Goal: Task Accomplishment & Management: Use online tool/utility

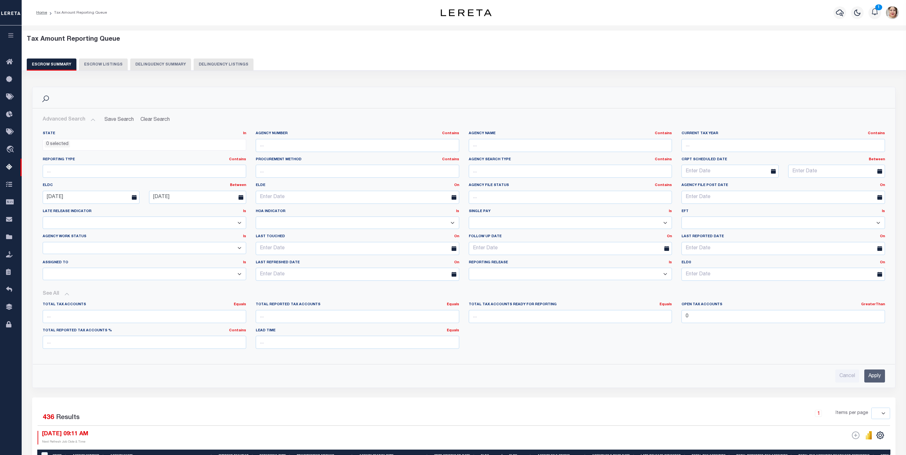
select select
click at [11, 34] on icon "button" at bounding box center [10, 35] width 7 height 6
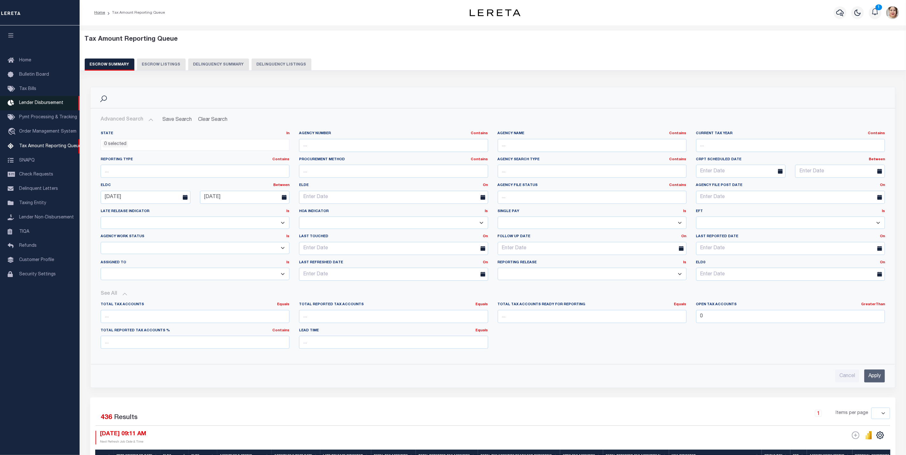
click at [40, 105] on span "Lender Disbursement" at bounding box center [41, 103] width 44 height 4
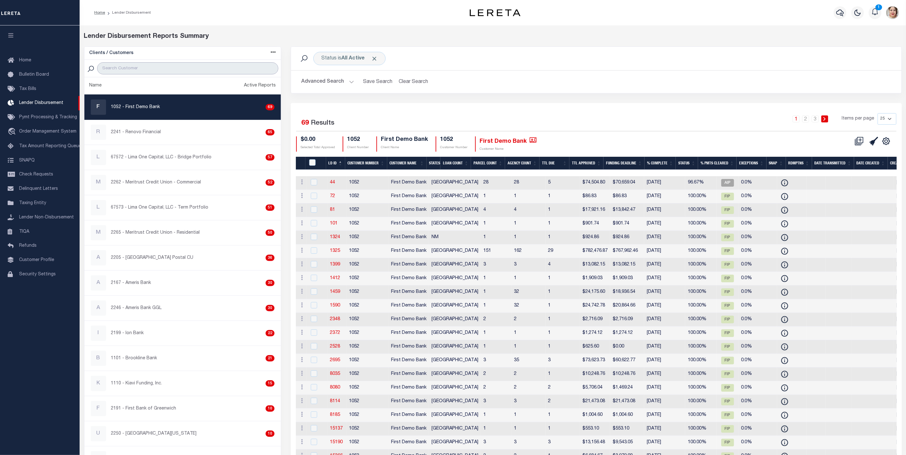
click at [144, 73] on input "search" at bounding box center [187, 68] width 181 height 12
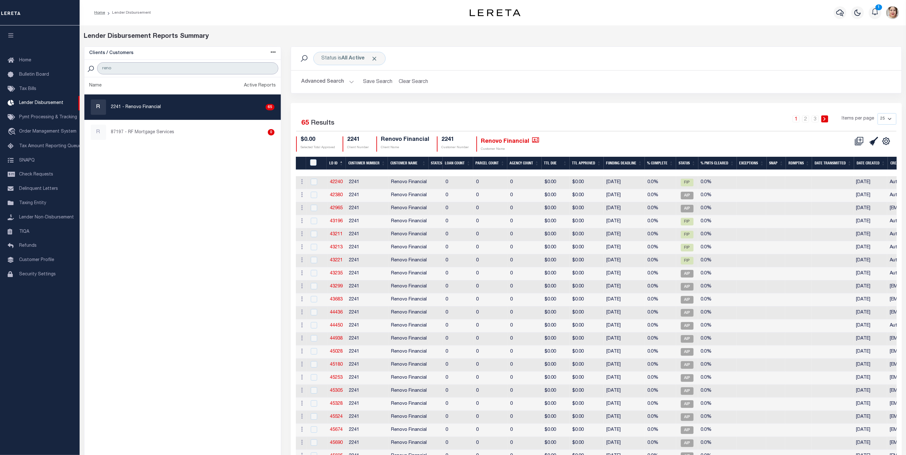
type input "reno"
click at [860, 141] on icon at bounding box center [860, 140] width 4 height 4
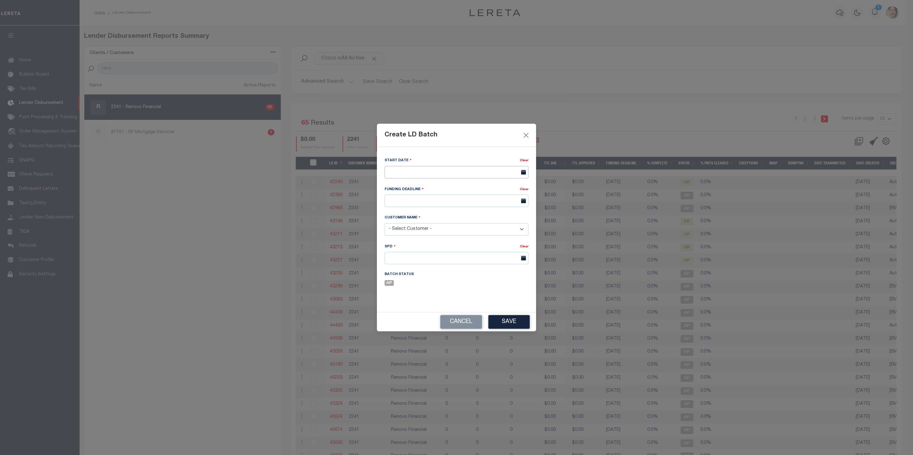
click at [420, 171] on input "text" at bounding box center [456, 172] width 144 height 12
click at [462, 253] on span "29" at bounding box center [461, 257] width 12 height 12
type input "[DATE]"
click at [446, 200] on input "text" at bounding box center [456, 201] width 144 height 12
click at [460, 292] on span "29" at bounding box center [461, 286] width 12 height 12
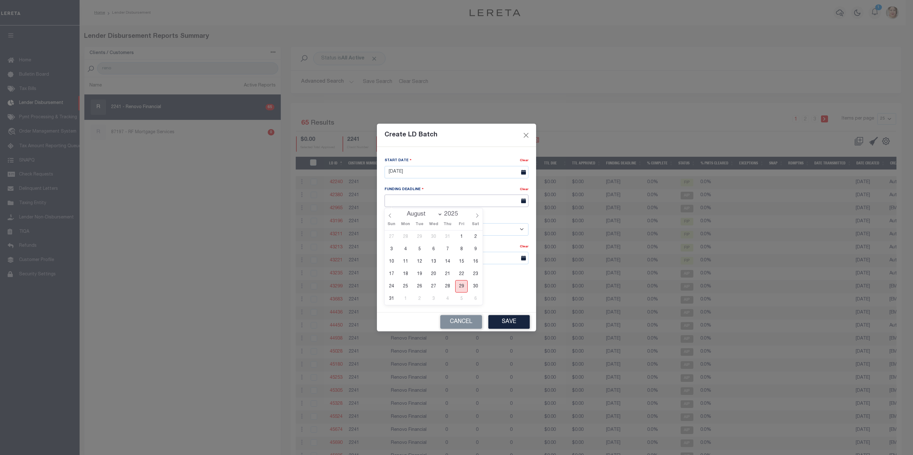
type input "08/29/25"
click at [420, 229] on select "- Select Customer - Accumatch - Refunds All In Credit Union Amarillo National B…" at bounding box center [456, 229] width 144 height 12
select select "2241"
click at [384, 223] on select "- Select Customer - Accumatch - Refunds All In Credit Union Amarillo National B…" at bounding box center [456, 229] width 144 height 12
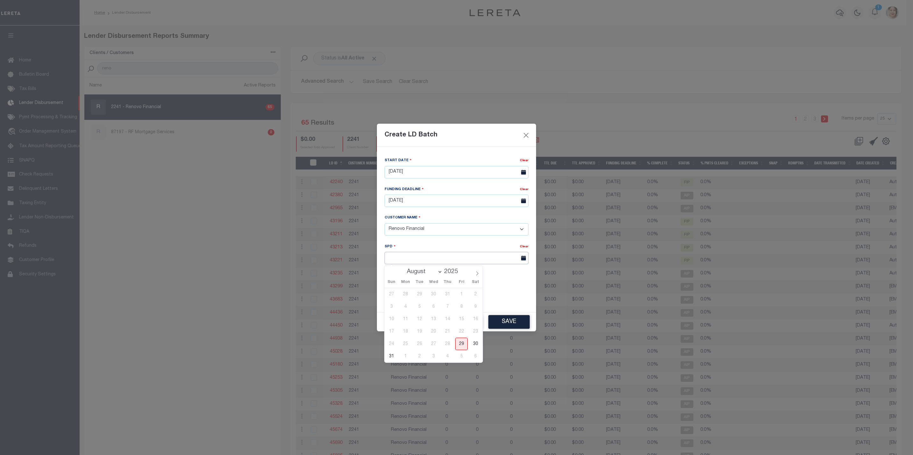
click at [423, 262] on input "text" at bounding box center [456, 258] width 144 height 12
click at [462, 339] on span "29" at bounding box center [461, 344] width 12 height 12
type input "[DATE]"
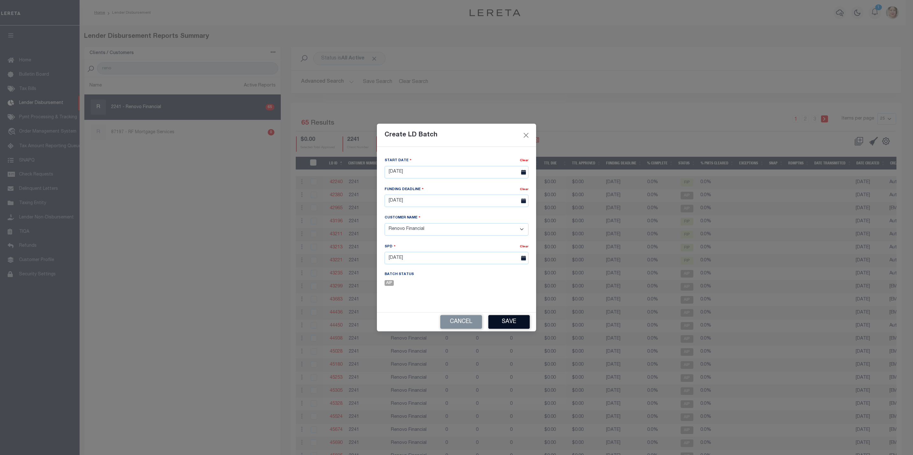
click at [497, 327] on button "Save" at bounding box center [508, 322] width 41 height 14
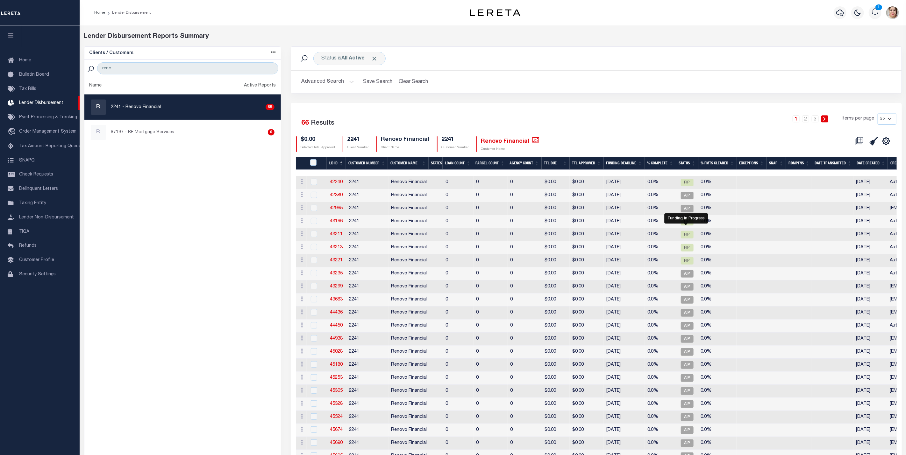
click at [628, 165] on th "Funding Deadline" at bounding box center [623, 163] width 41 height 13
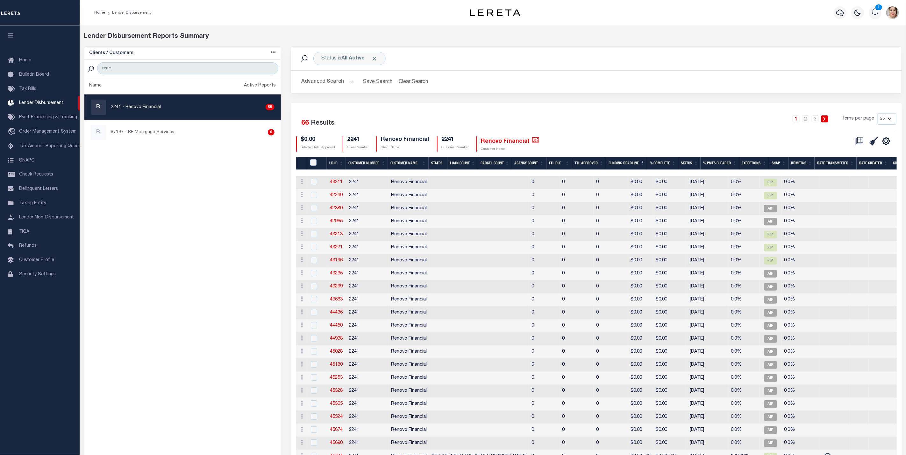
click at [615, 166] on th "Funding Deadline" at bounding box center [626, 163] width 41 height 13
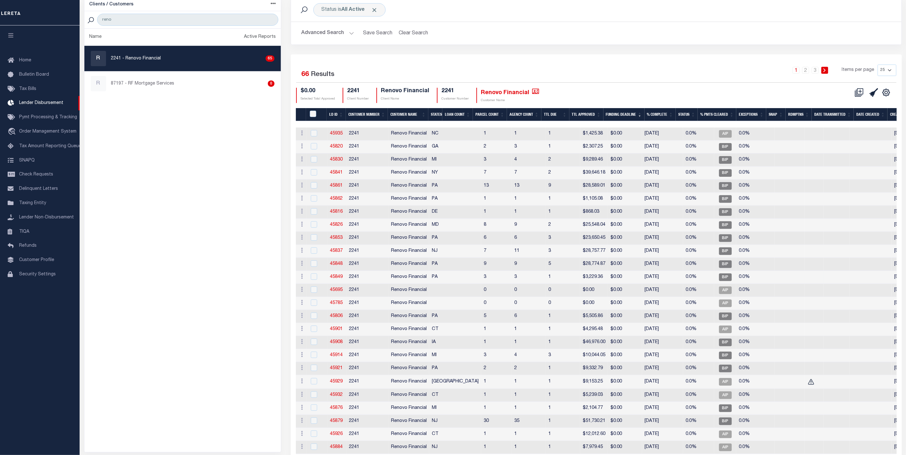
scroll to position [95, 0]
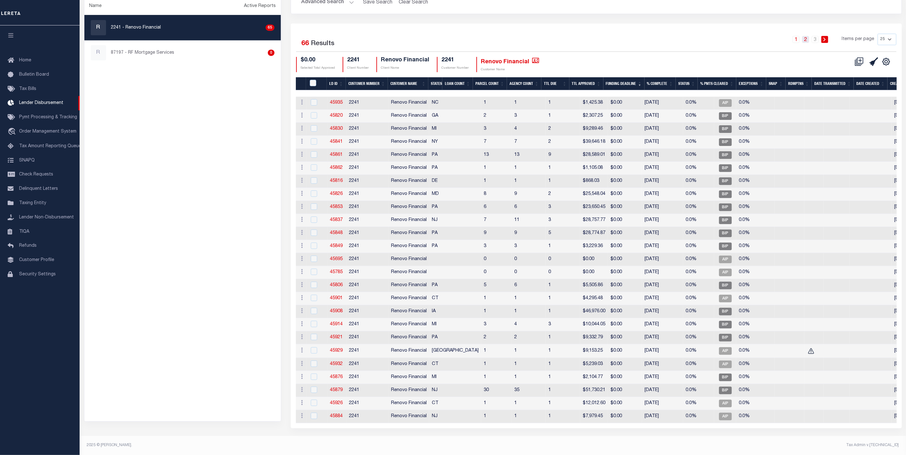
click at [806, 36] on link "2" at bounding box center [805, 39] width 7 height 7
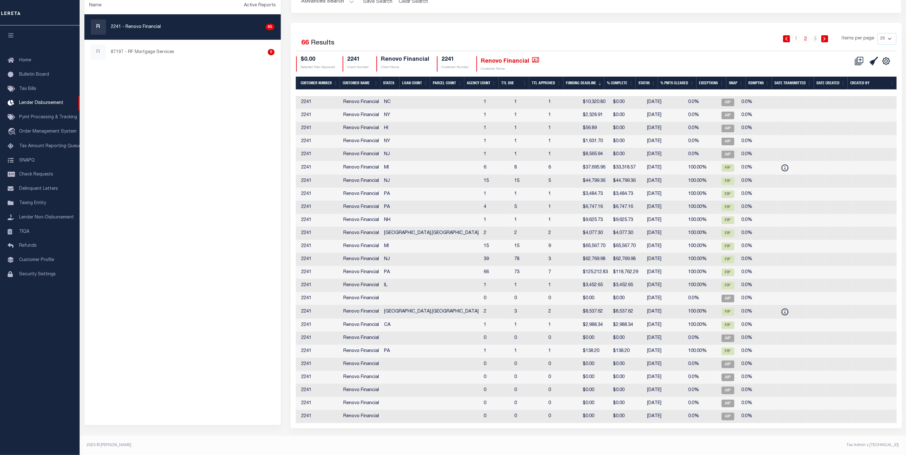
scroll to position [0, 0]
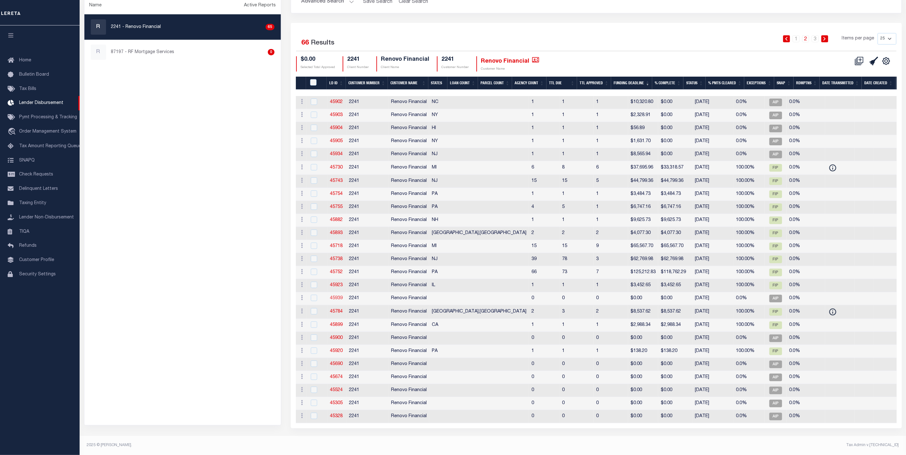
click at [340, 296] on link "45939" at bounding box center [336, 298] width 13 height 4
checkbox input "true"
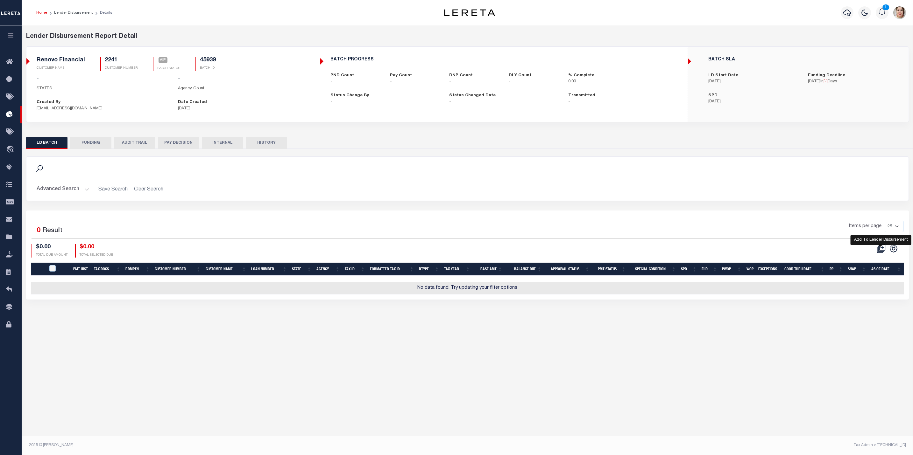
click at [882, 248] on icon at bounding box center [882, 248] width 6 height 6
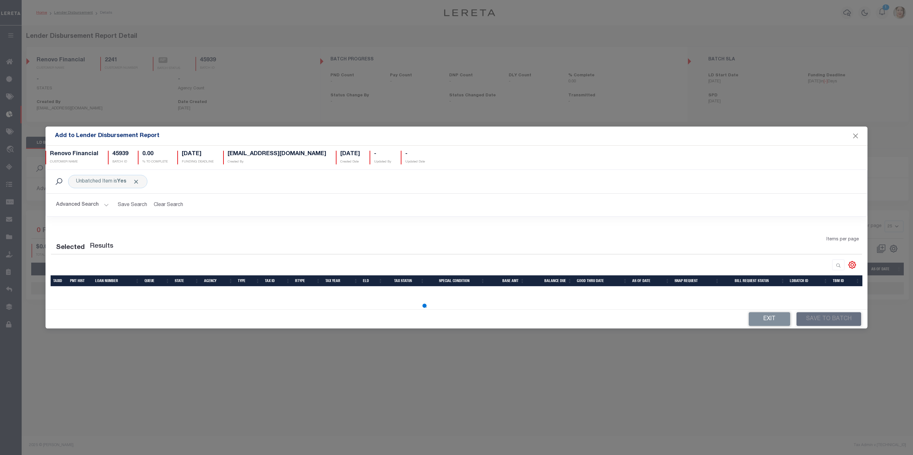
click at [95, 207] on button "Advanced Search" at bounding box center [82, 205] width 53 height 12
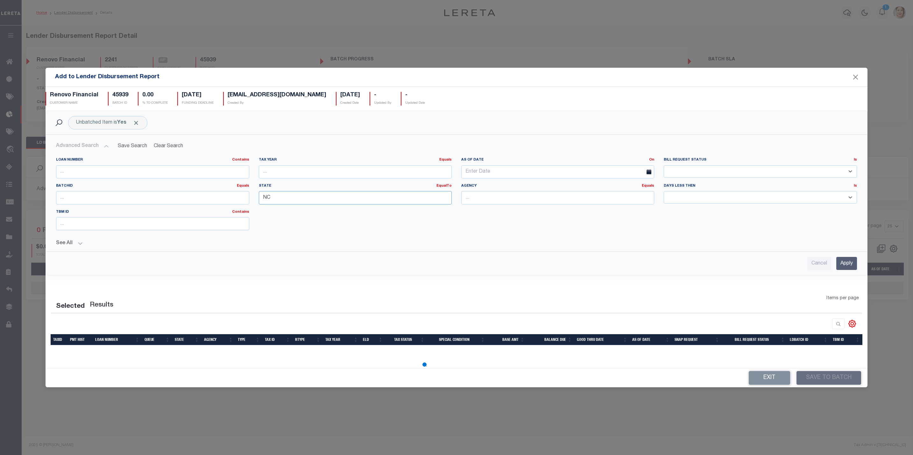
drag, startPoint x: 298, startPoint y: 199, endPoint x: 253, endPoint y: 195, distance: 45.3
click at [254, 196] on div "State EqualTo Equals NC" at bounding box center [355, 197] width 202 height 26
click at [292, 207] on div "PA" at bounding box center [353, 209] width 191 height 10
type input "PA"
click at [63, 244] on button "See All" at bounding box center [456, 244] width 800 height 6
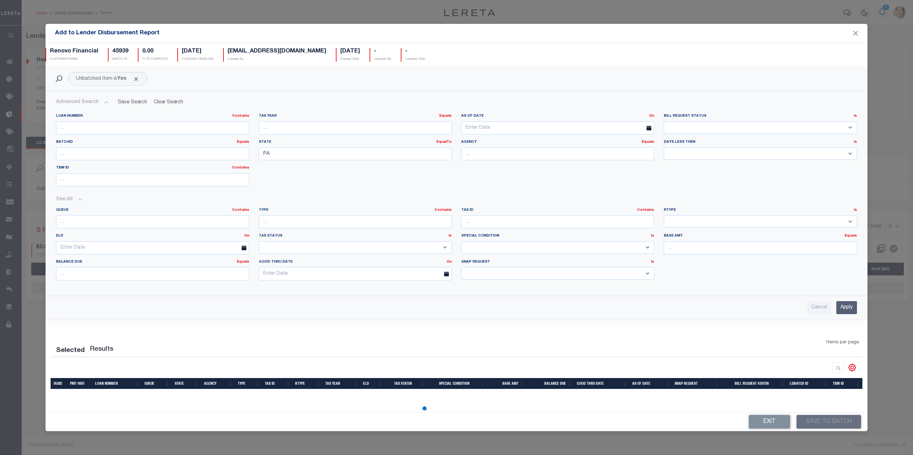
click at [844, 307] on input "Apply" at bounding box center [846, 307] width 21 height 13
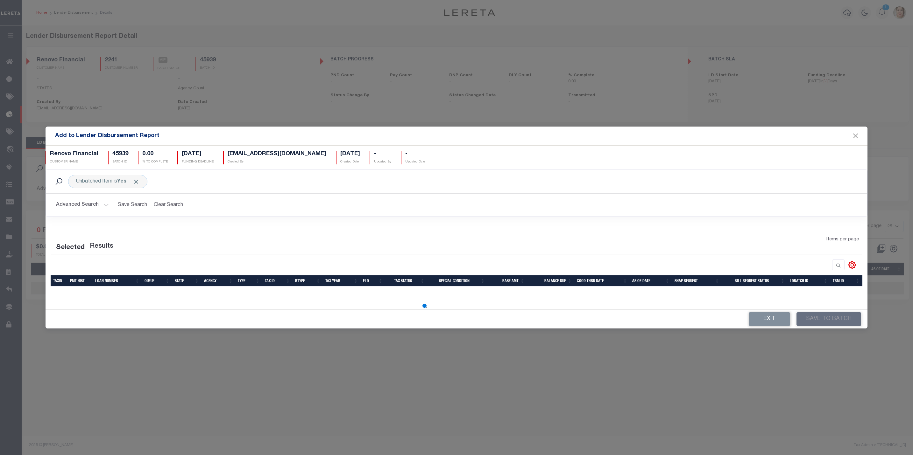
click at [94, 206] on button "Advanced Search" at bounding box center [82, 205] width 53 height 12
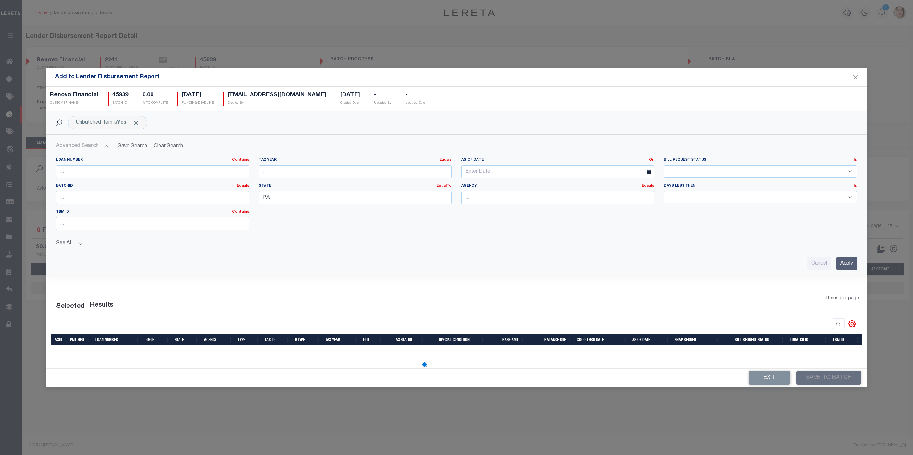
click at [62, 238] on div "See All Queue Contains Contains Is Contains Contains Is" at bounding box center [456, 241] width 800 height 11
click at [62, 241] on button "See All" at bounding box center [456, 244] width 800 height 6
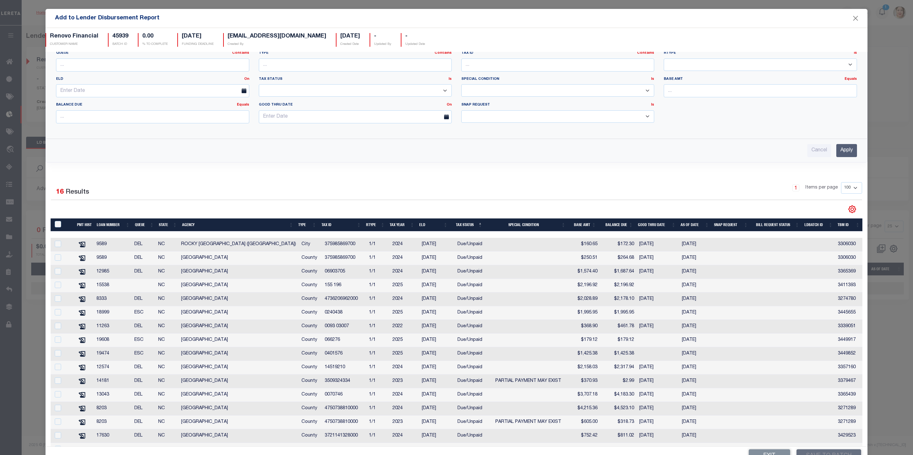
scroll to position [147, 0]
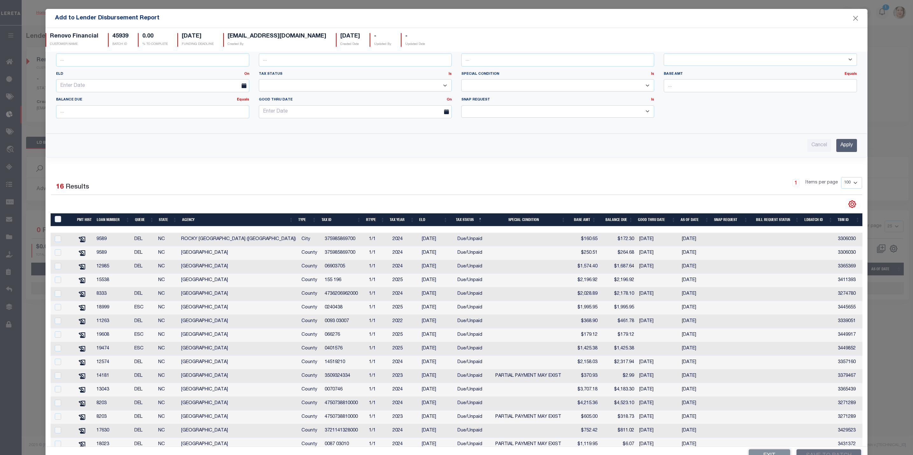
click at [647, 225] on th "Good Thru Date" at bounding box center [656, 220] width 43 height 13
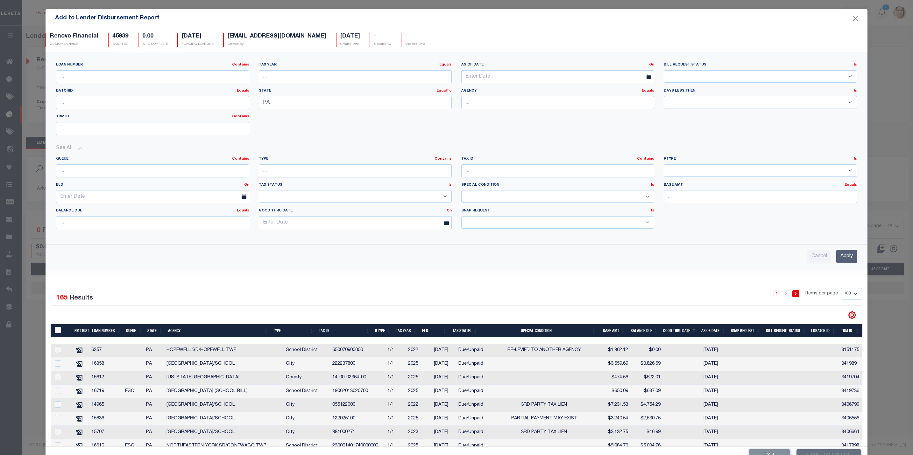
scroll to position [0, 0]
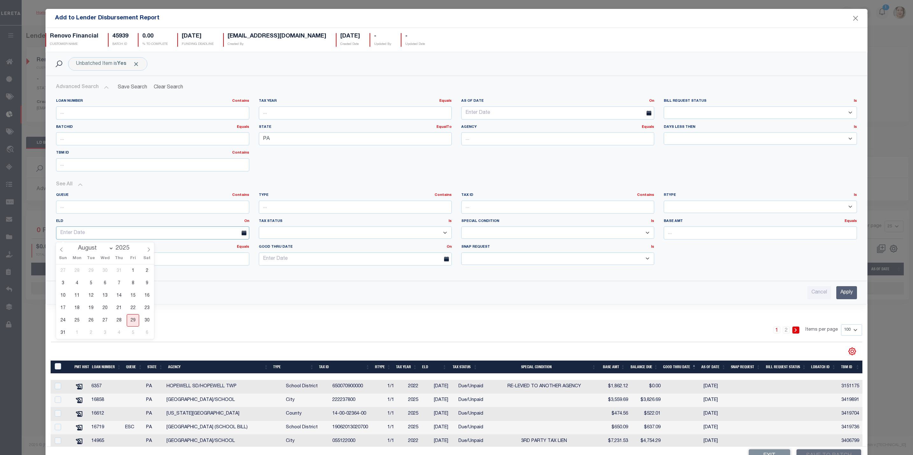
click at [88, 234] on input "text" at bounding box center [152, 233] width 193 height 13
click at [132, 323] on span "29" at bounding box center [133, 320] width 12 height 12
type input "08-29-2025"
click at [837, 299] on input "Apply" at bounding box center [846, 292] width 21 height 13
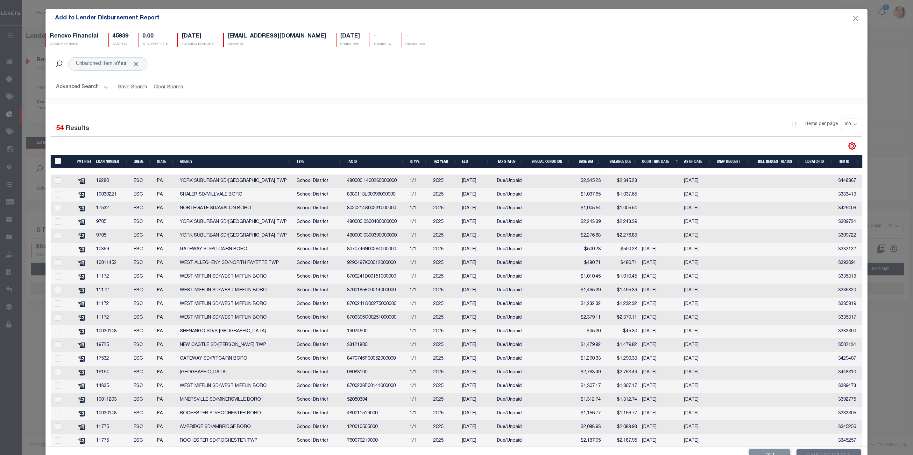
click at [56, 162] on input "TaxID" at bounding box center [58, 161] width 6 height 6
checkbox input "true"
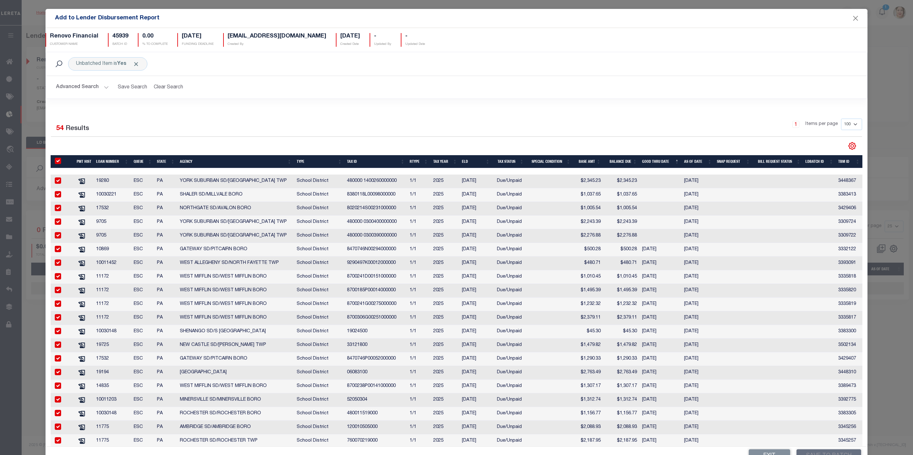
checkbox input "true"
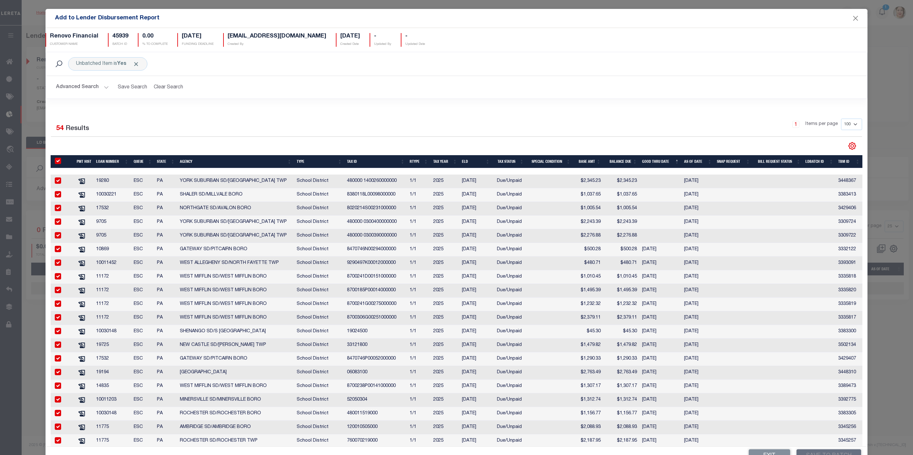
checkbox input "true"
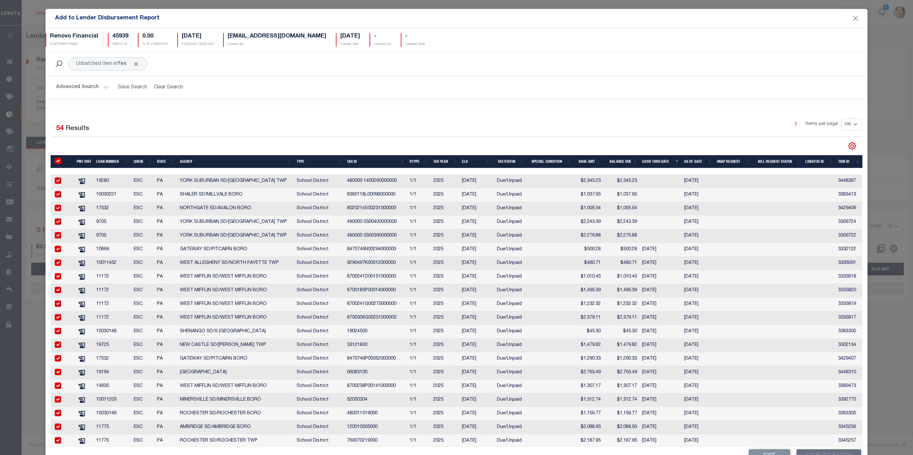
checkbox input "true"
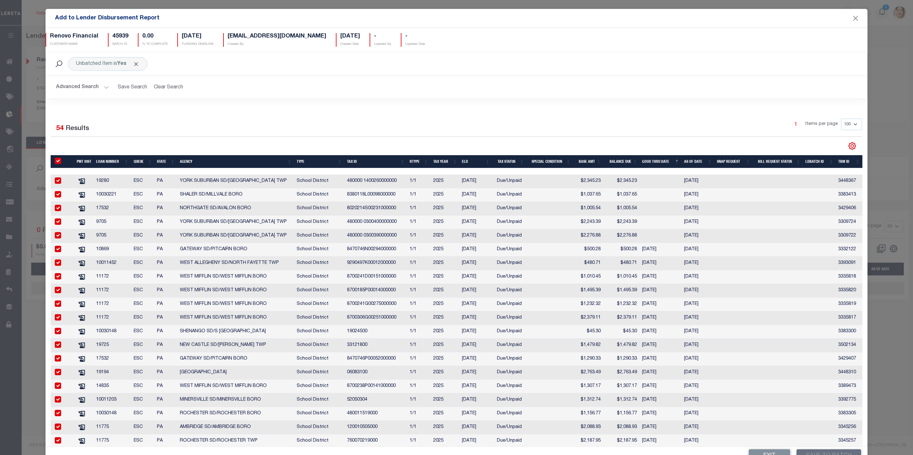
checkbox input "true"
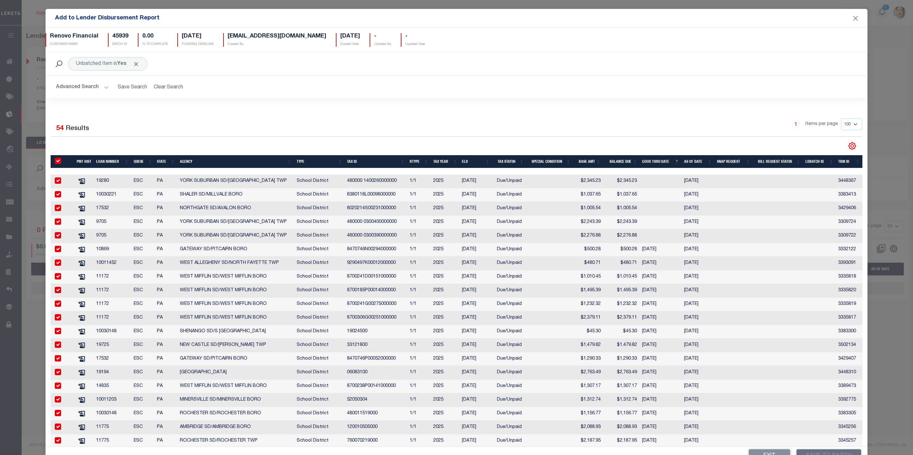
checkbox input "true"
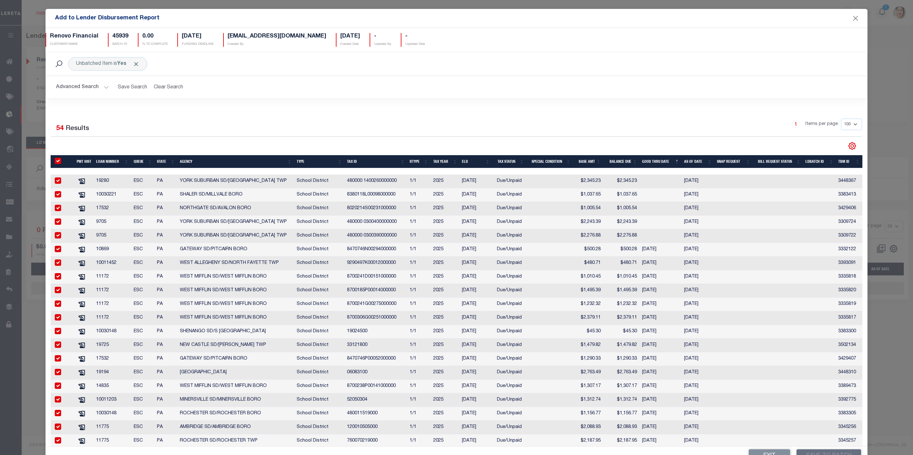
checkbox input "true"
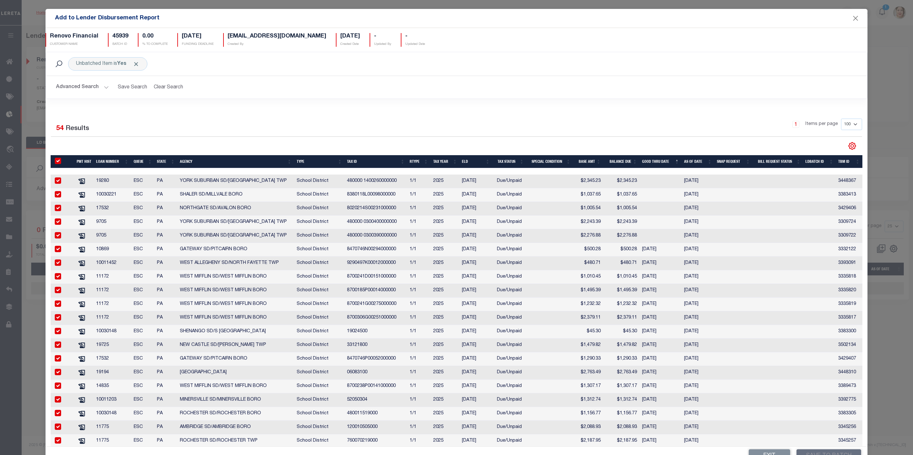
checkbox input "true"
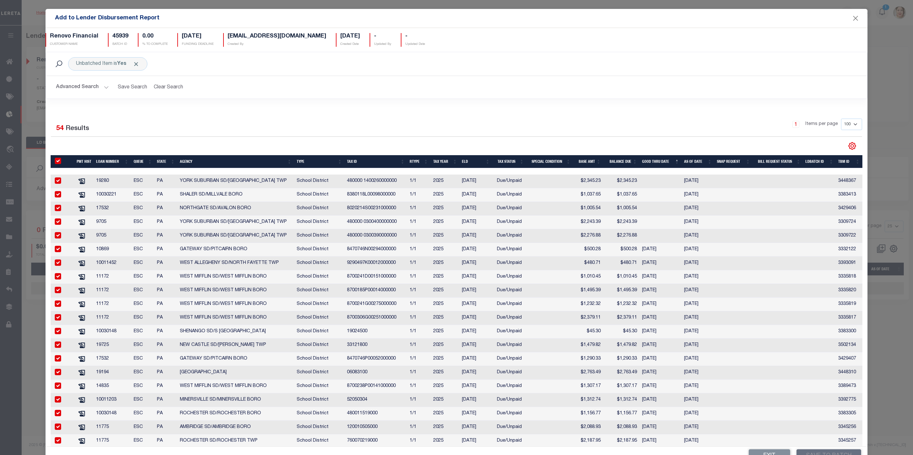
checkbox input "true"
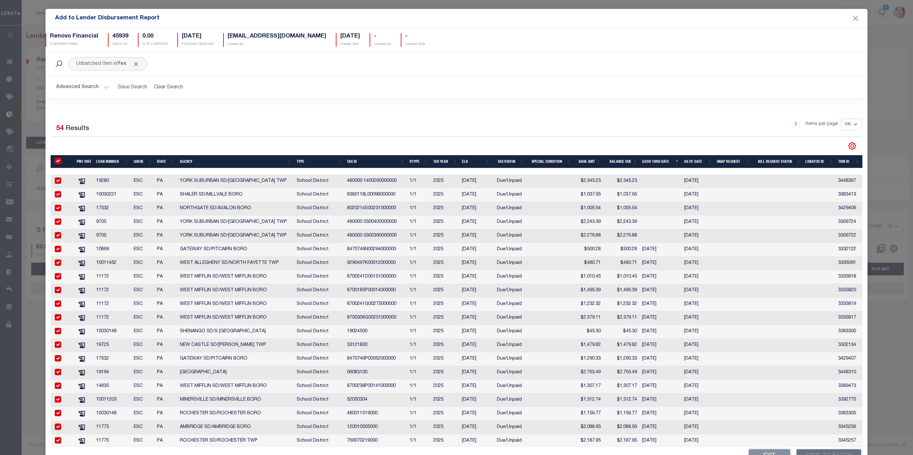
checkbox input "true"
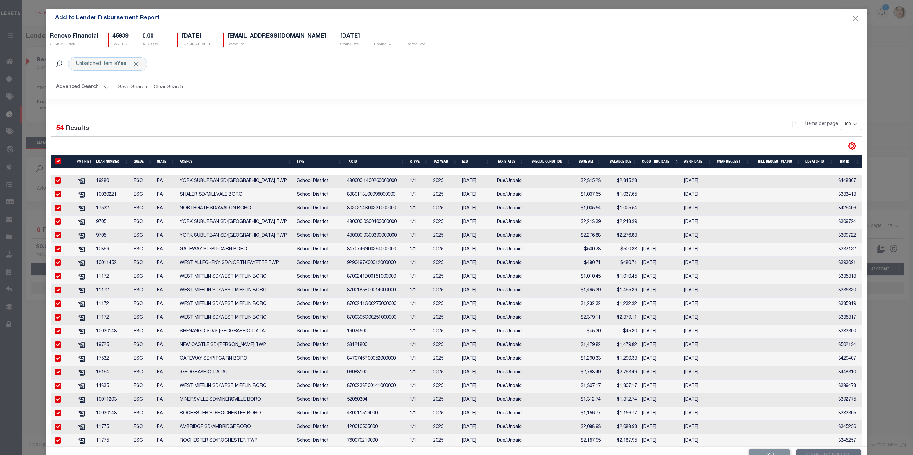
checkbox input "true"
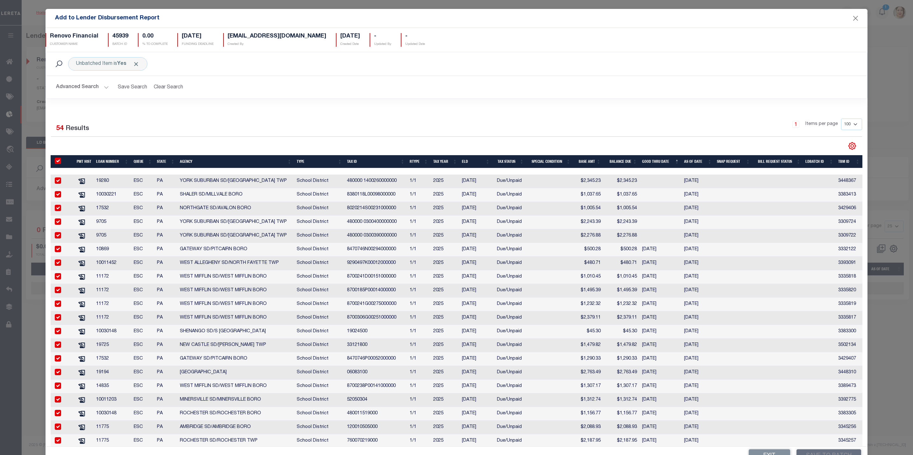
checkbox input "true"
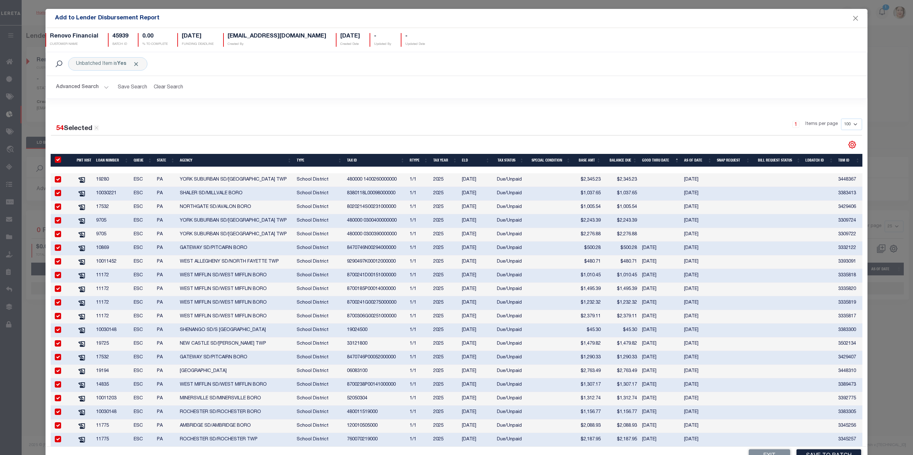
click at [59, 251] on input "checkbox" at bounding box center [58, 248] width 6 height 6
checkbox input "false"
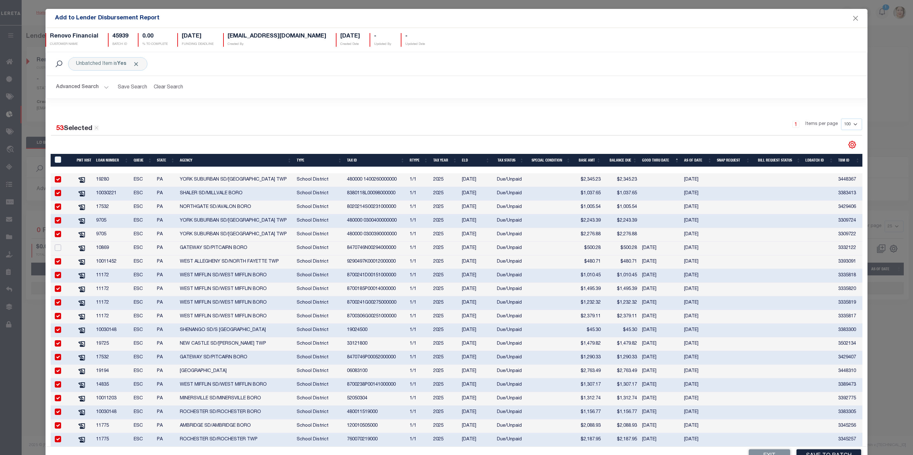
click at [59, 251] on input "checkbox" at bounding box center [58, 248] width 6 height 6
checkbox input "true"
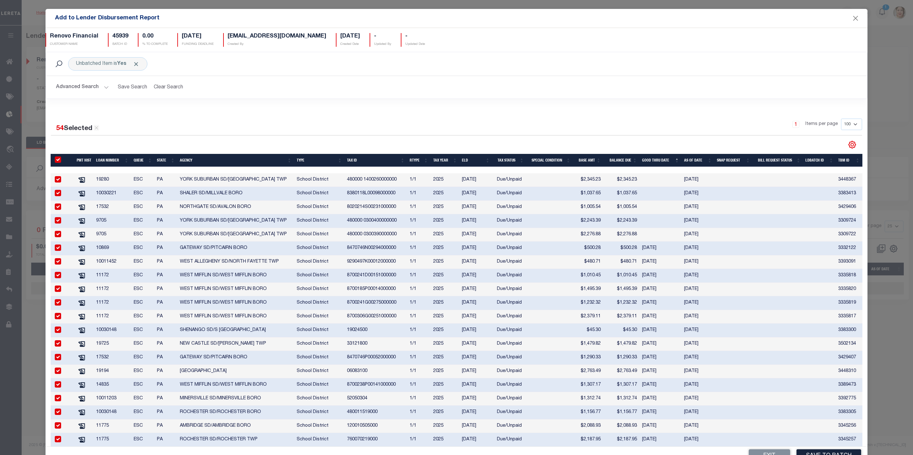
click at [59, 251] on input "checkbox" at bounding box center [58, 248] width 6 height 6
checkbox input "false"
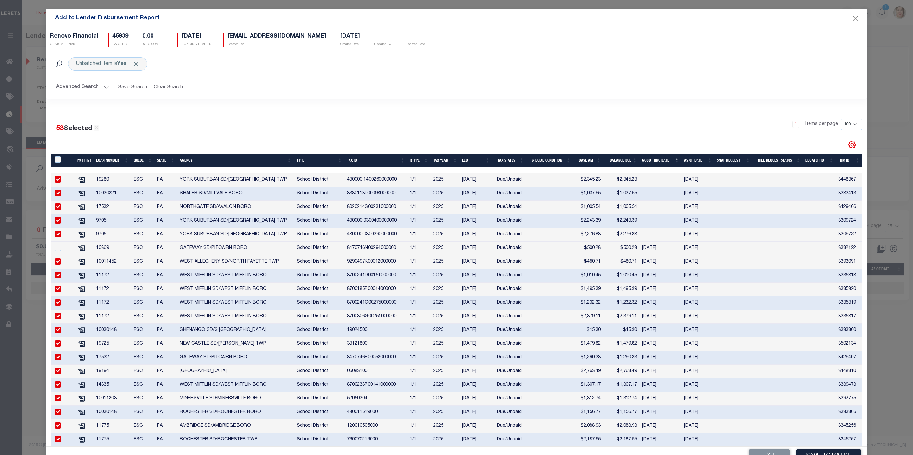
click at [60, 265] on input "checkbox" at bounding box center [58, 261] width 6 height 6
checkbox input "false"
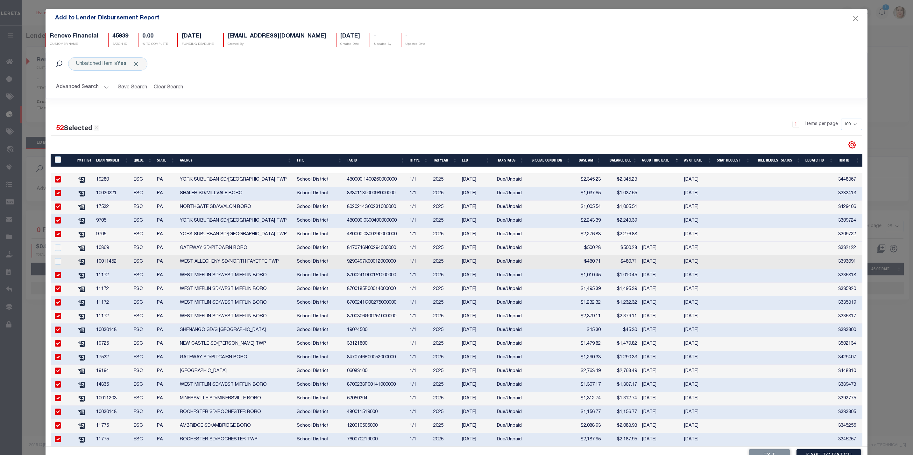
click at [58, 279] on input "checkbox" at bounding box center [58, 275] width 6 height 6
checkbox input "false"
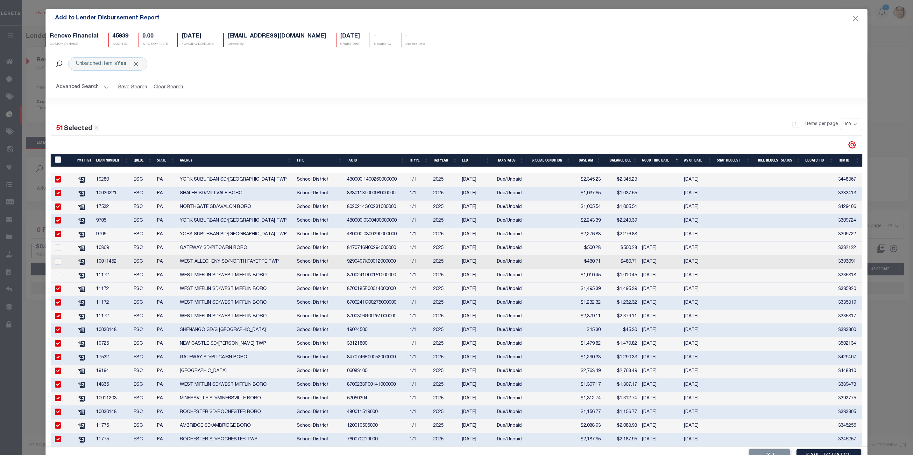
drag, startPoint x: 58, startPoint y: 290, endPoint x: 58, endPoint y: 298, distance: 8.3
click at [58, 291] on input "checkbox" at bounding box center [58, 289] width 6 height 6
checkbox input "false"
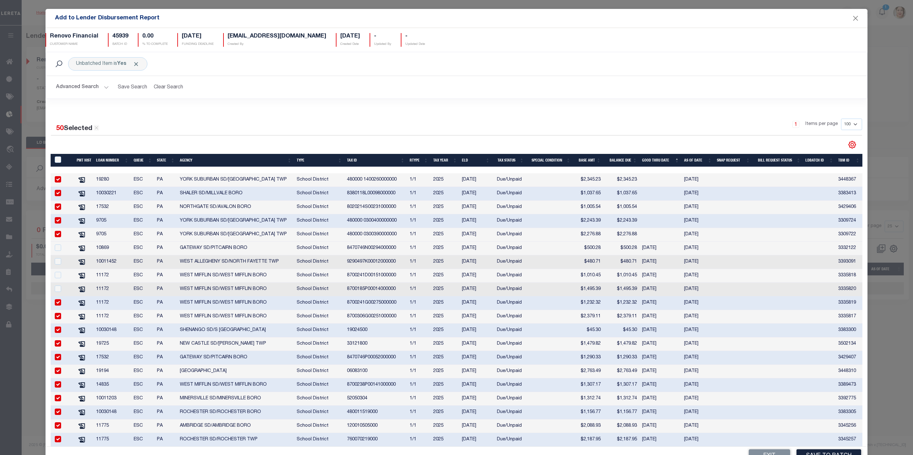
click at [58, 304] on input "checkbox" at bounding box center [58, 303] width 6 height 6
checkbox input "false"
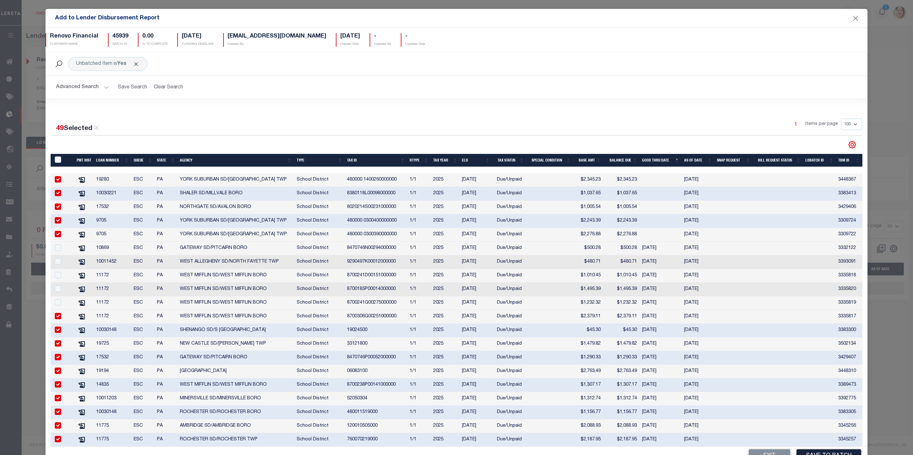
click at [58, 318] on input "checkbox" at bounding box center [58, 316] width 6 height 6
checkbox input "false"
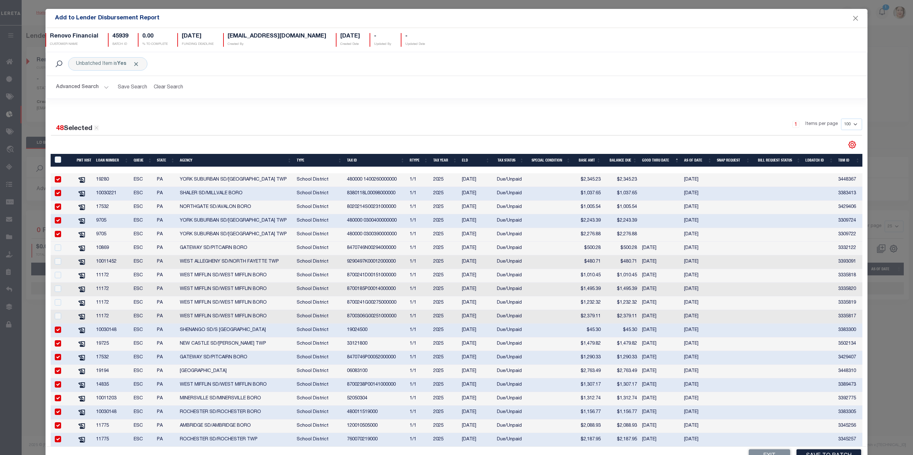
click at [59, 338] on td at bounding box center [63, 331] width 24 height 14
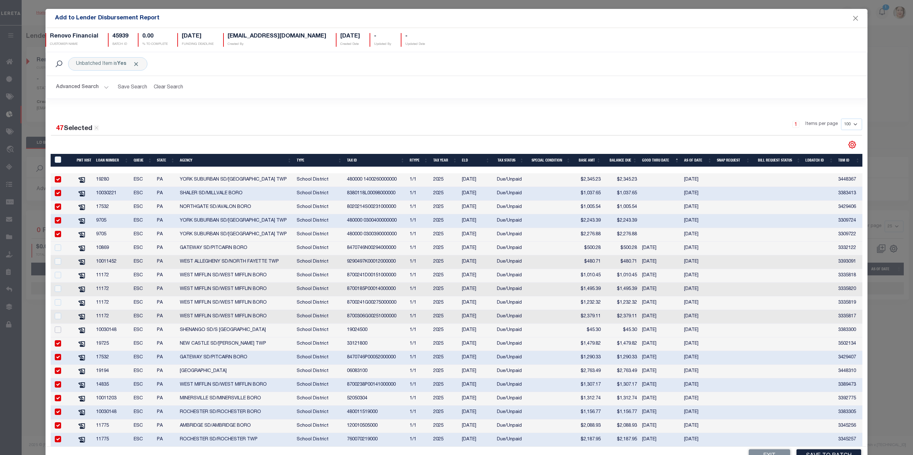
click at [57, 333] on input "checkbox" at bounding box center [58, 330] width 6 height 6
checkbox input "true"
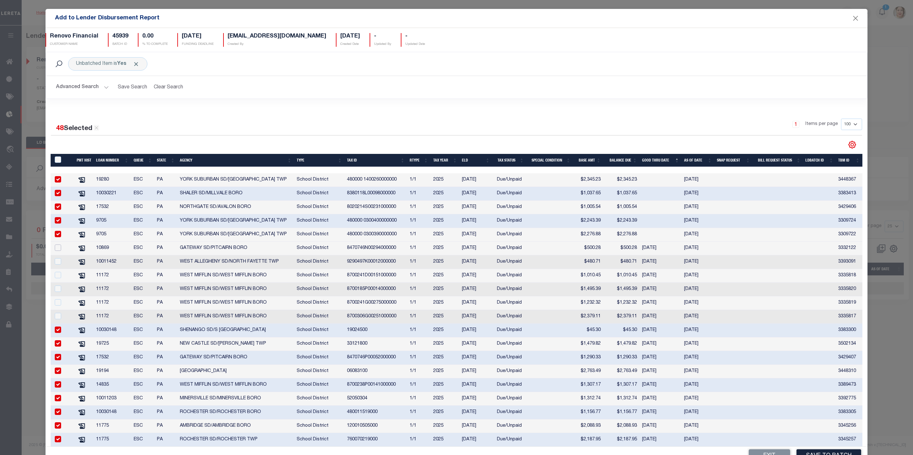
click at [59, 250] on input "checkbox" at bounding box center [58, 248] width 6 height 6
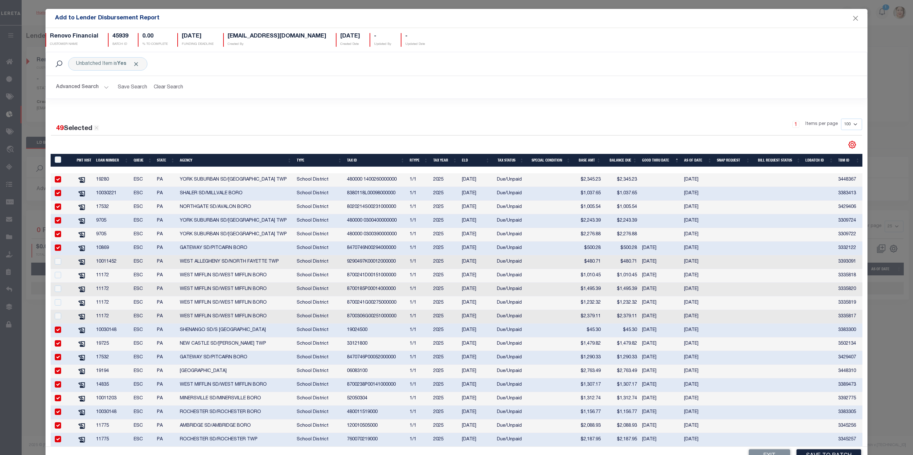
click at [59, 250] on input "checkbox" at bounding box center [58, 248] width 6 height 6
checkbox input "false"
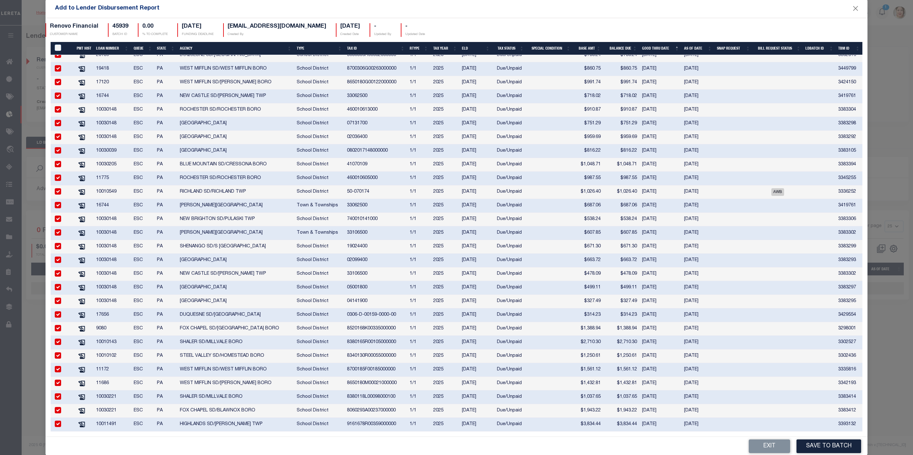
scroll to position [19, 0]
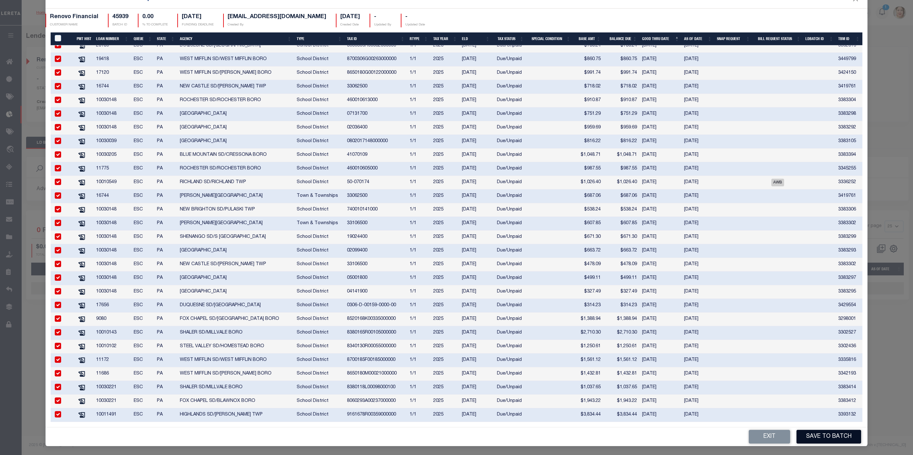
click at [832, 439] on button "Save to Batch" at bounding box center [828, 437] width 65 height 14
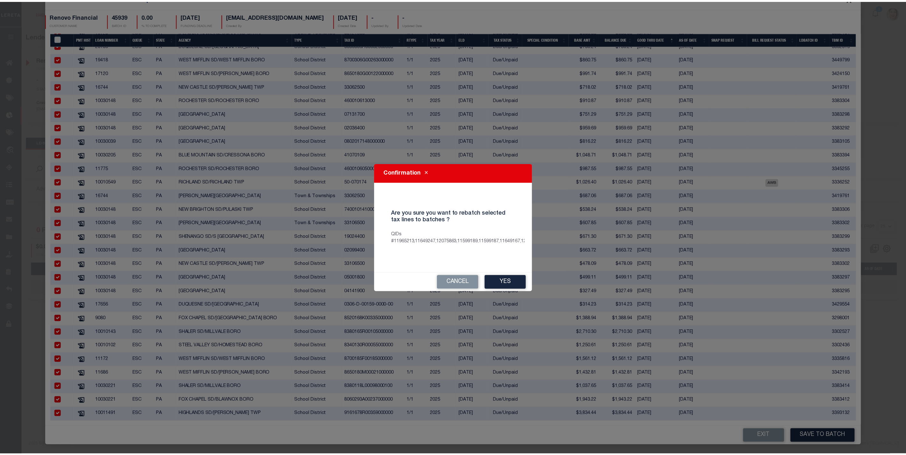
scroll to position [14, 0]
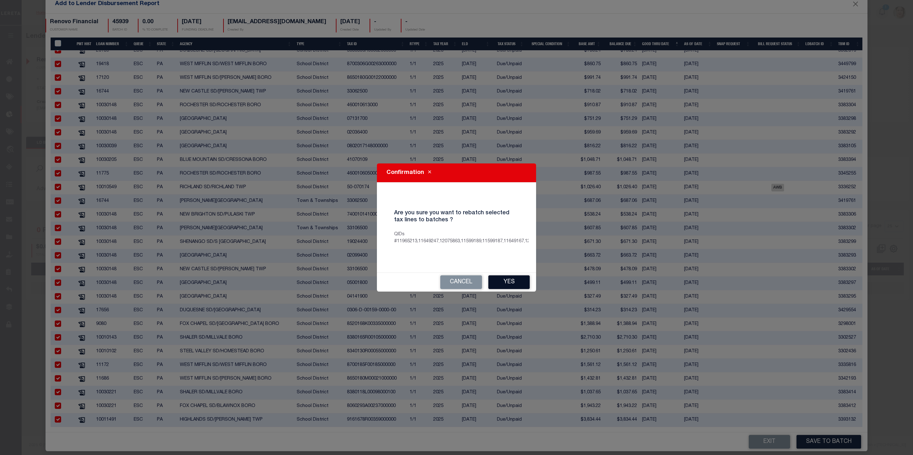
click at [506, 280] on button "Yes" at bounding box center [508, 283] width 41 height 14
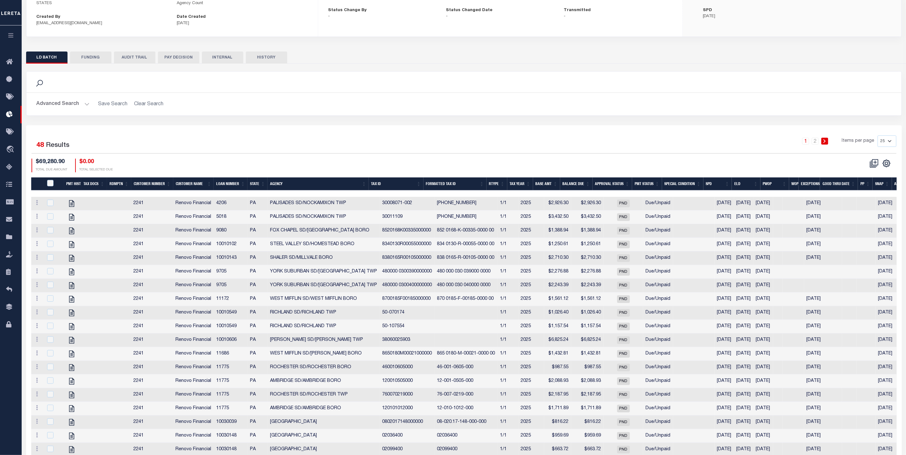
scroll to position [0, 0]
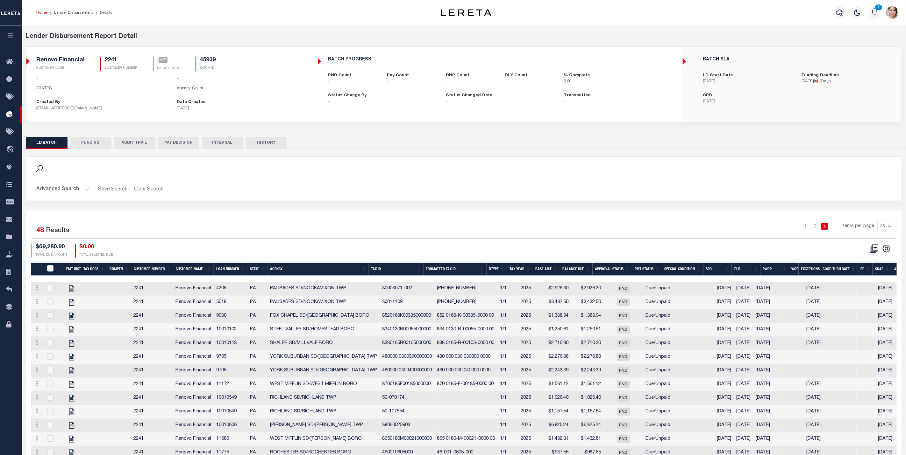
click at [67, 15] on ol "Home Lender Disbursement Details" at bounding box center [74, 12] width 86 height 13
click at [68, 13] on link "Lender Disbursement" at bounding box center [73, 13] width 39 height 4
checkbox input "true"
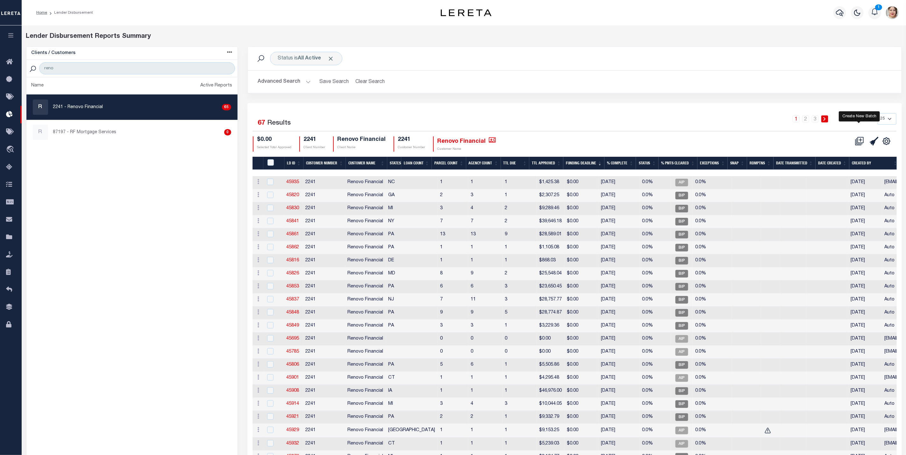
click at [858, 144] on icon at bounding box center [859, 141] width 9 height 9
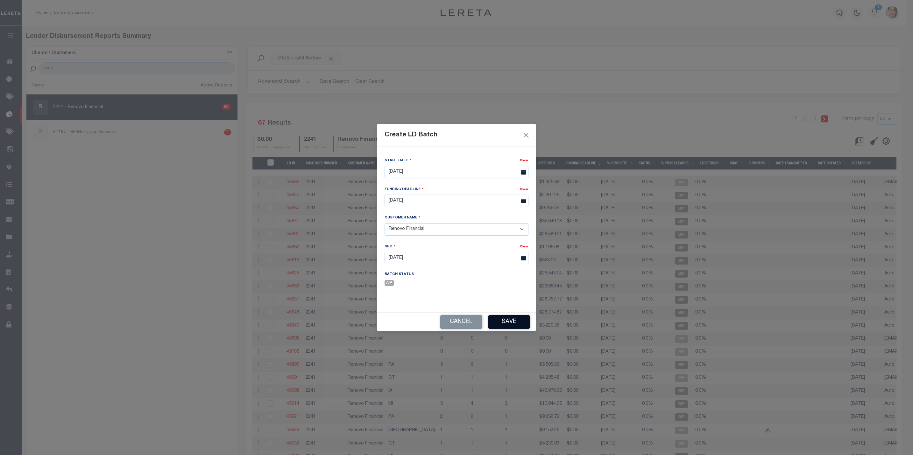
click at [510, 324] on button "Save" at bounding box center [508, 322] width 41 height 14
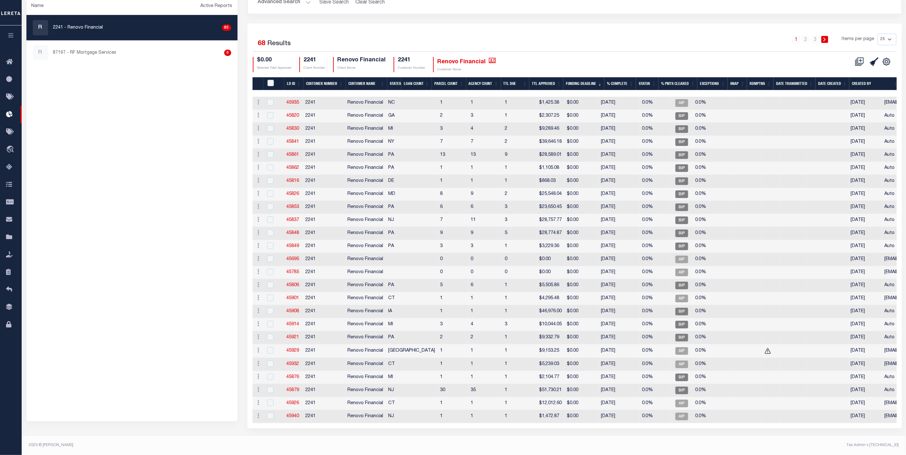
scroll to position [95, 0]
click at [583, 77] on th "Funding Deadline" at bounding box center [583, 83] width 41 height 13
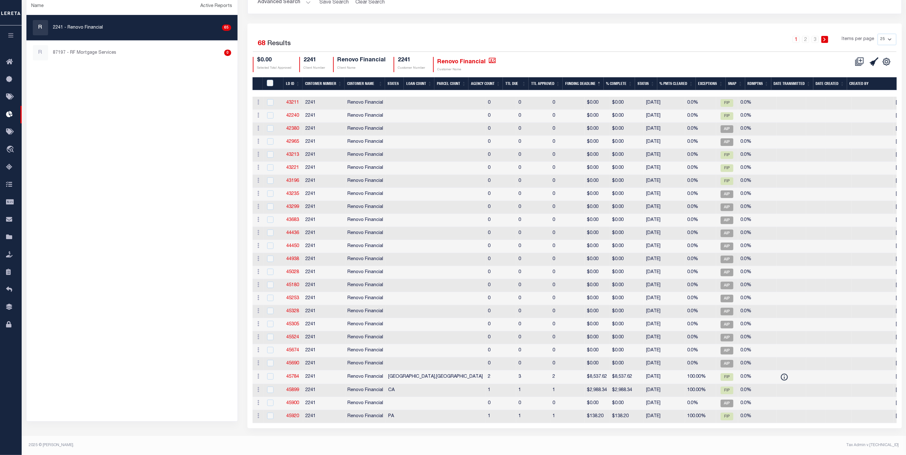
click at [583, 77] on th "Funding Deadline" at bounding box center [582, 83] width 41 height 13
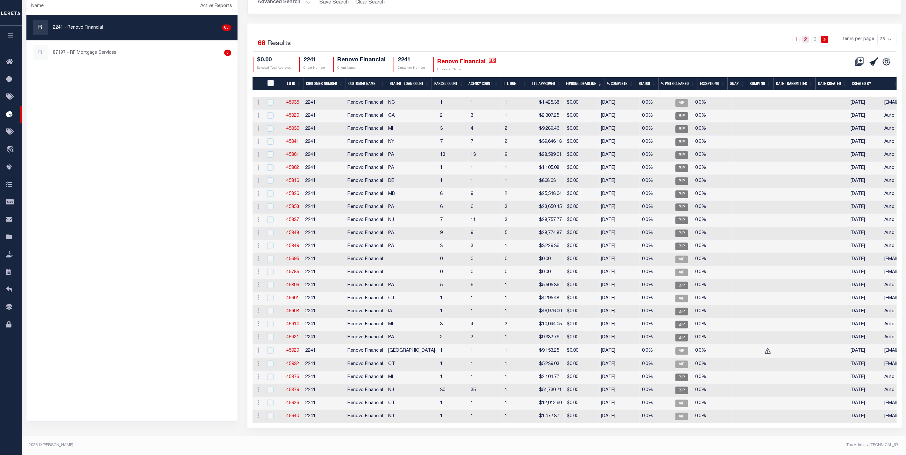
click at [805, 36] on link "2" at bounding box center [805, 39] width 7 height 7
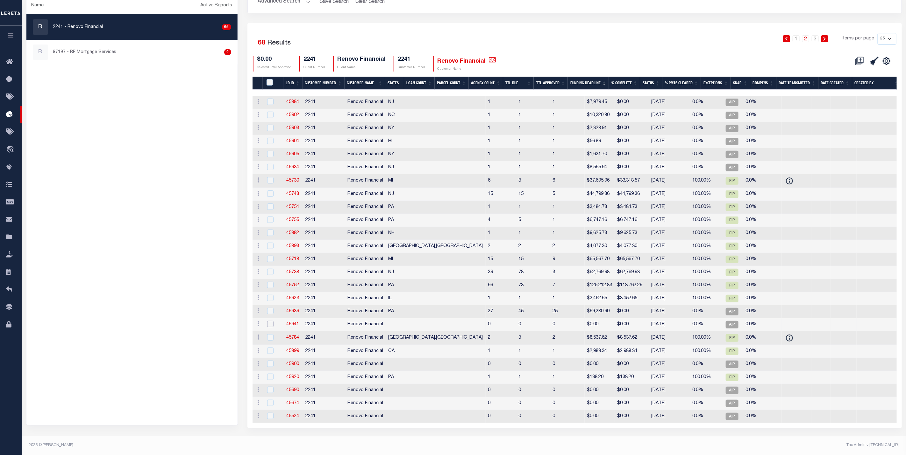
click at [271, 321] on input "checkbox" at bounding box center [270, 324] width 6 height 6
checkbox input "true"
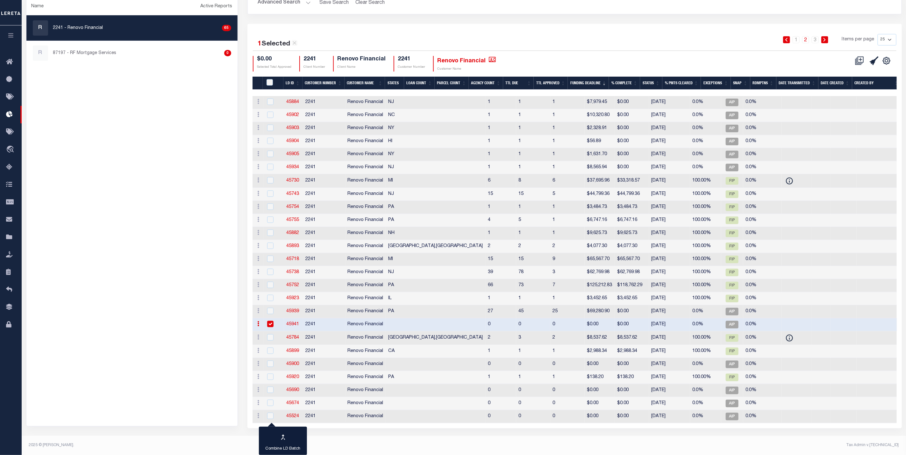
click at [294, 322] on link "45941" at bounding box center [292, 324] width 13 height 4
checkbox input "true"
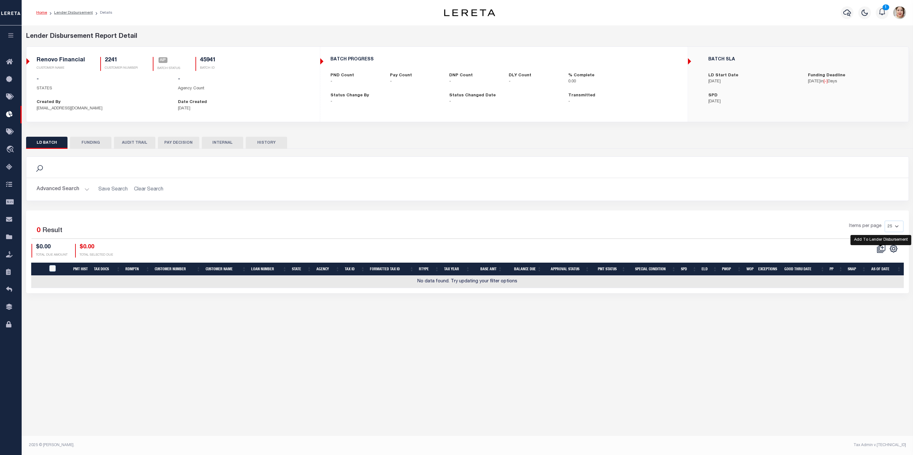
click at [881, 251] on icon at bounding box center [881, 248] width 9 height 9
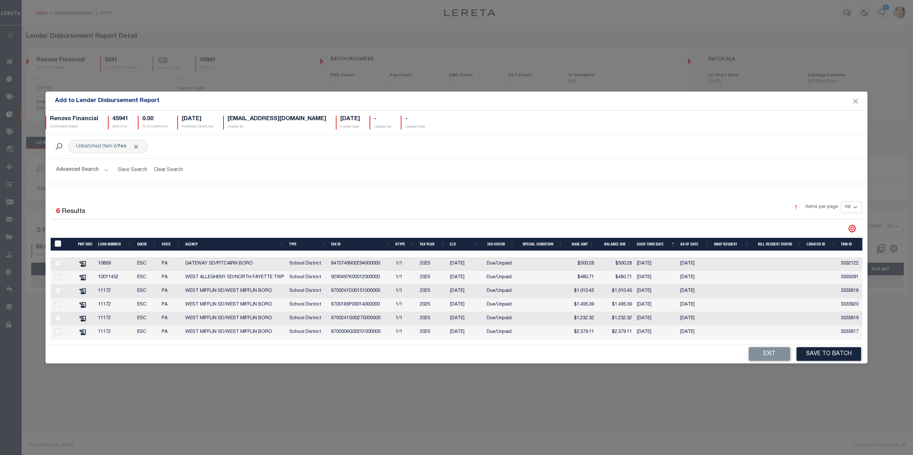
click at [90, 167] on button "Advanced Search" at bounding box center [82, 170] width 53 height 12
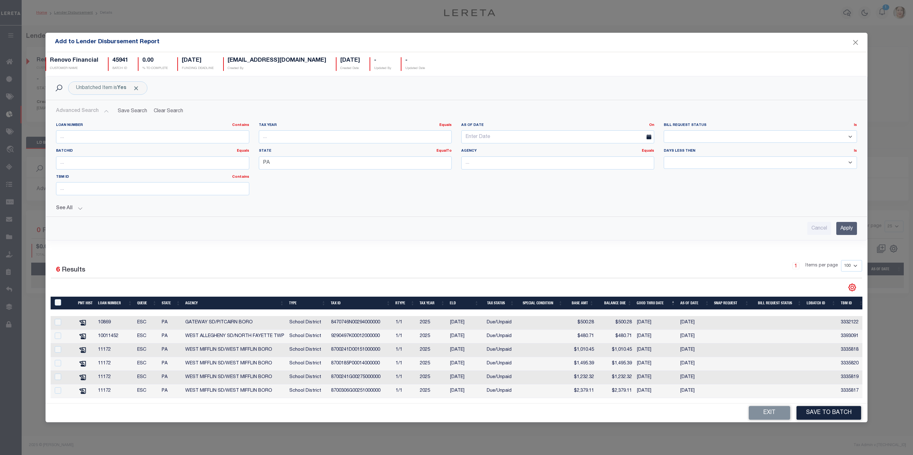
click at [74, 206] on button "See All" at bounding box center [456, 209] width 800 height 6
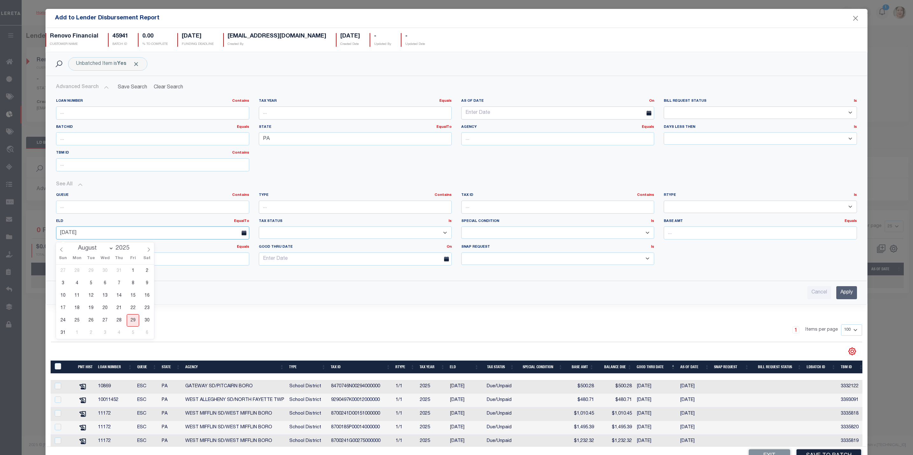
drag, startPoint x: 185, startPoint y: 235, endPoint x: 40, endPoint y: 236, distance: 145.1
click at [40, 236] on div "Add to Lender Disbursement Report Renovo Financial CUSTOMER NAME 45941 BATCH ID…" at bounding box center [456, 227] width 913 height 455
click at [836, 295] on input "Apply" at bounding box center [846, 292] width 21 height 13
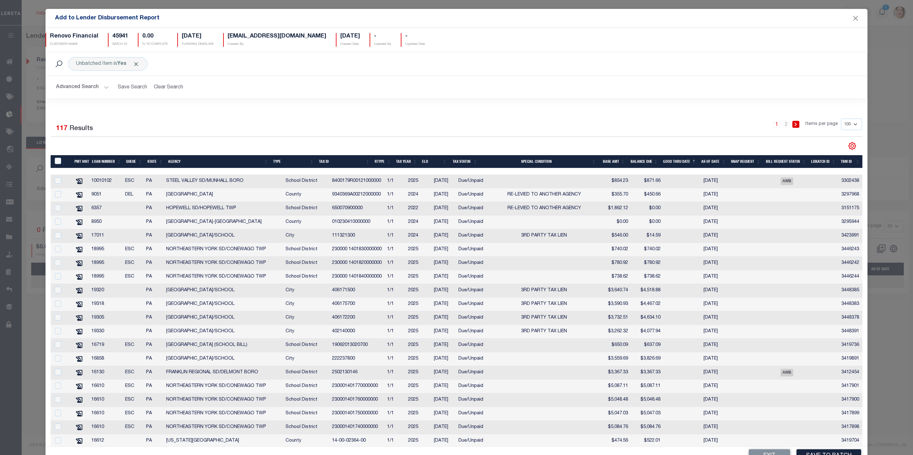
click at [426, 165] on th "ELD" at bounding box center [435, 161] width 30 height 13
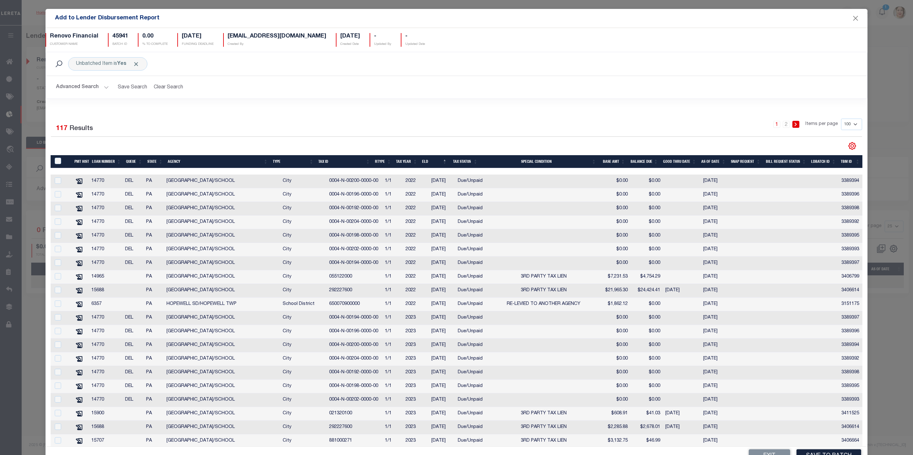
click at [94, 85] on button "Advanced Search" at bounding box center [82, 87] width 53 height 12
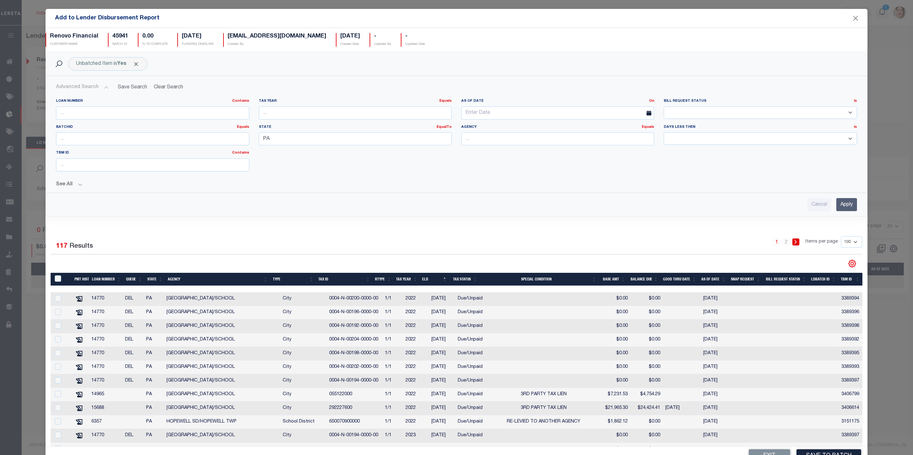
click at [68, 183] on button "See All" at bounding box center [456, 185] width 800 height 6
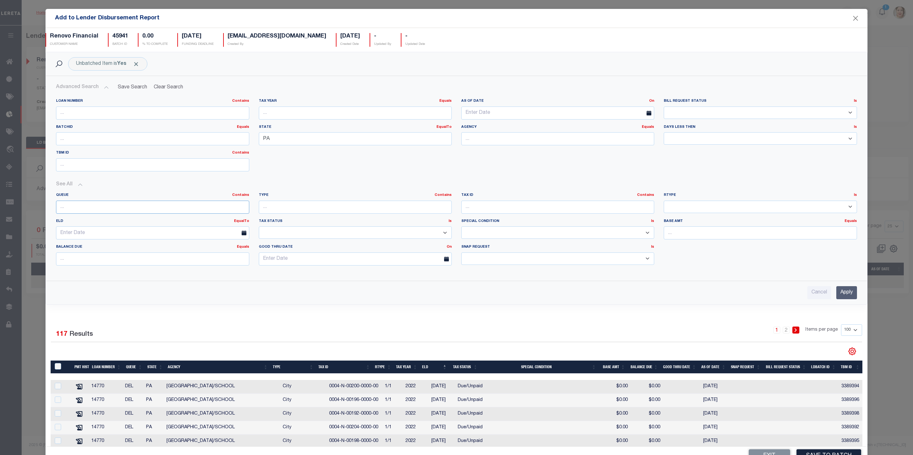
click at [87, 208] on input "text" at bounding box center [152, 207] width 193 height 13
type input "esc"
click at [839, 295] on input "Apply" at bounding box center [846, 292] width 21 height 13
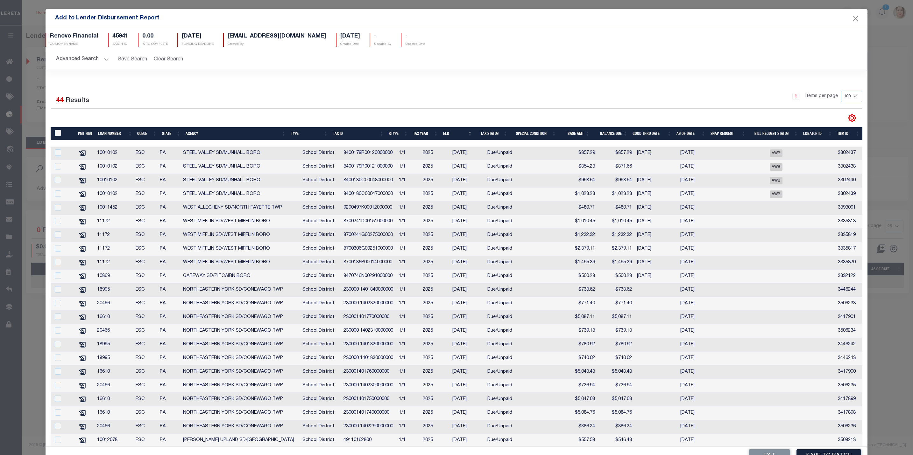
scroll to position [15, 0]
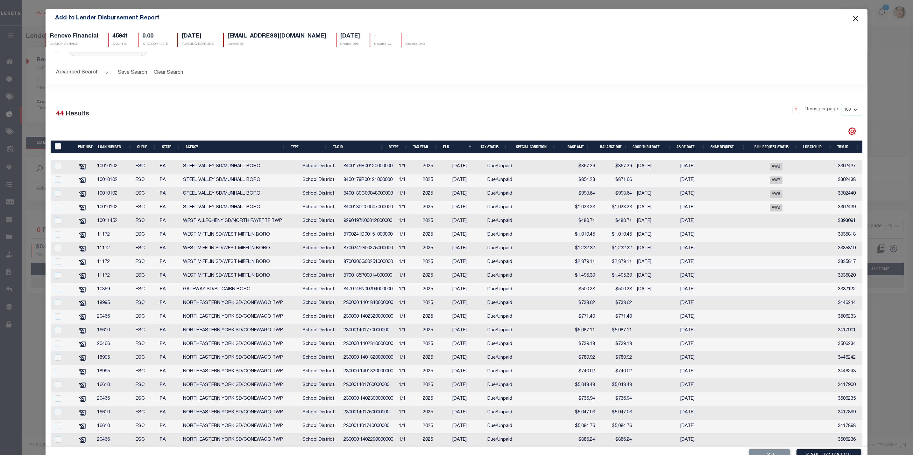
drag, startPoint x: 849, startPoint y: 19, endPoint x: 734, endPoint y: 20, distance: 114.9
click at [851, 19] on button "Close" at bounding box center [855, 18] width 8 height 8
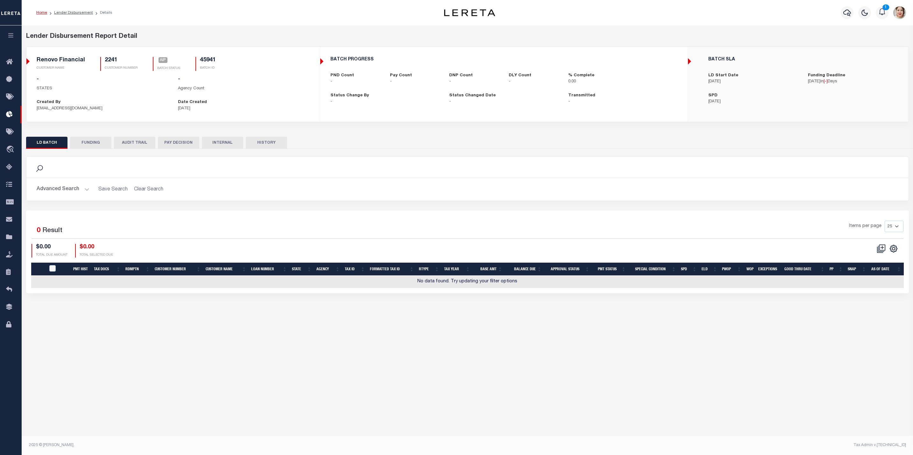
click at [9, 36] on icon "button" at bounding box center [10, 35] width 7 height 6
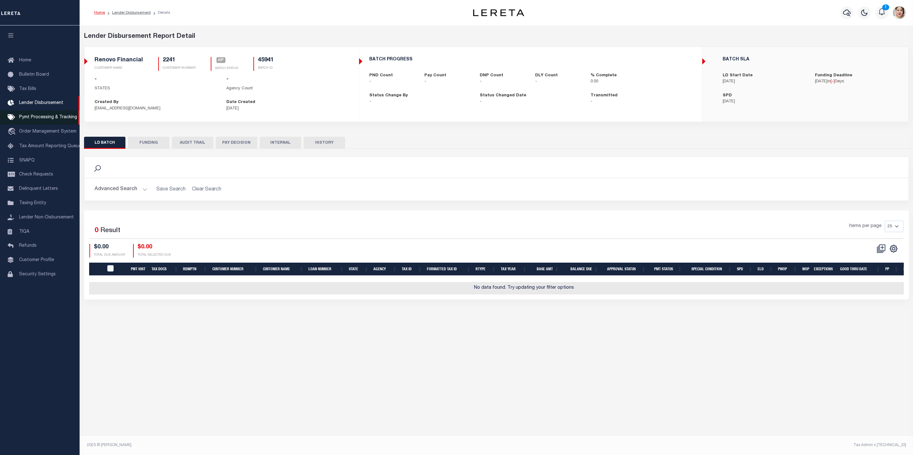
click at [44, 117] on span "Pymt Processing & Tracking" at bounding box center [48, 117] width 58 height 4
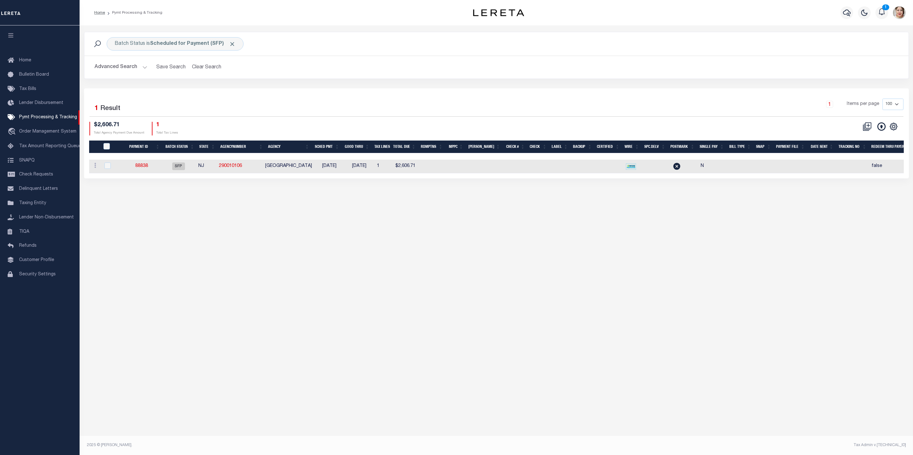
click at [107, 69] on button "Advanced Search" at bounding box center [121, 67] width 53 height 12
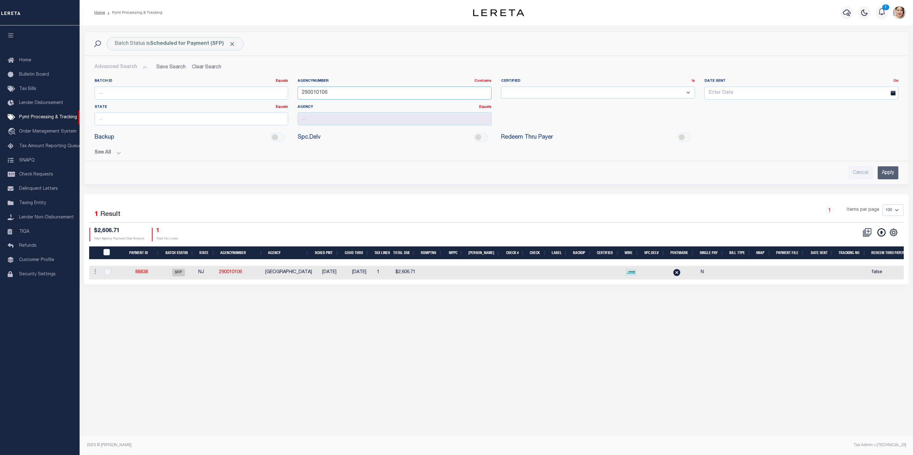
drag, startPoint x: 344, startPoint y: 93, endPoint x: 288, endPoint y: 90, distance: 56.4
click at [288, 90] on div "Batch ID Equals Equals Is Not Equal To Is Greater Than Is Less Than AgencyNumbe…" at bounding box center [496, 105] width 813 height 52
click at [891, 174] on input "Apply" at bounding box center [888, 172] width 21 height 13
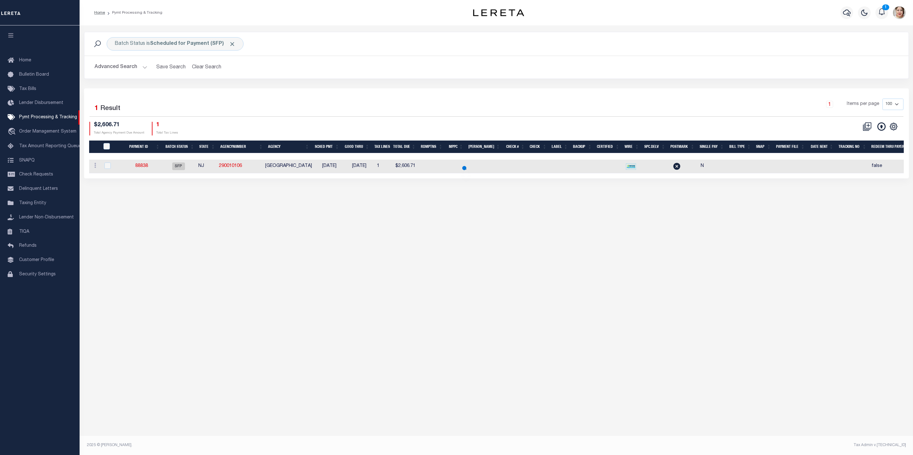
click at [116, 67] on button "Advanced Search" at bounding box center [121, 67] width 53 height 12
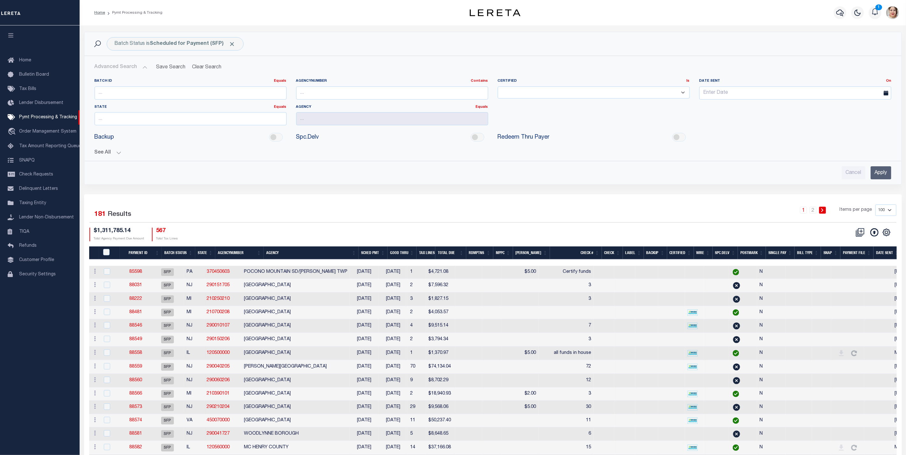
click at [105, 151] on button "See All" at bounding box center [493, 153] width 796 height 6
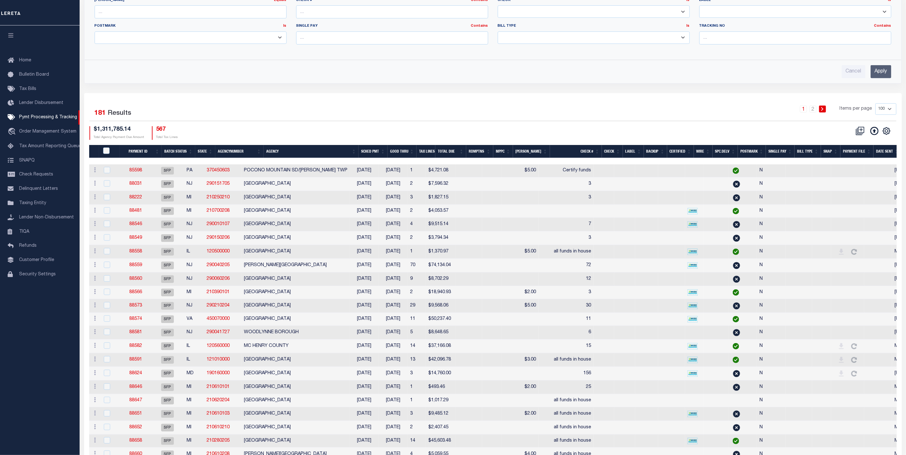
scroll to position [191, 0]
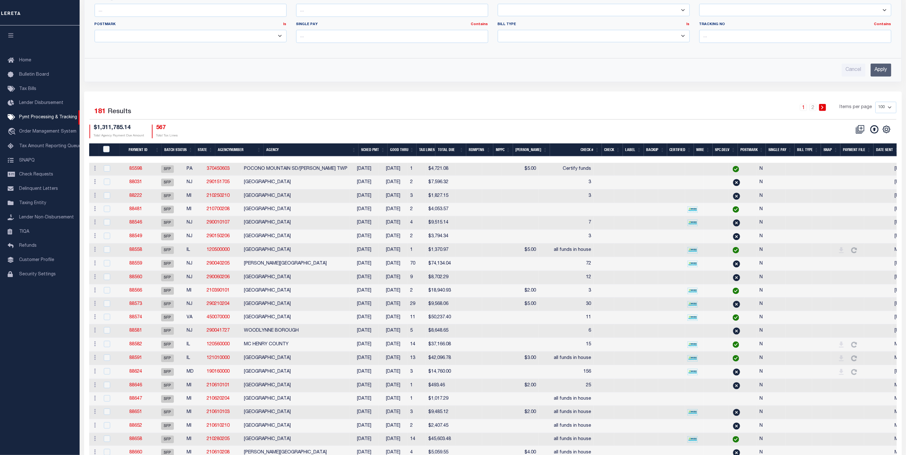
click at [408, 153] on th "Good Thru" at bounding box center [401, 150] width 29 height 13
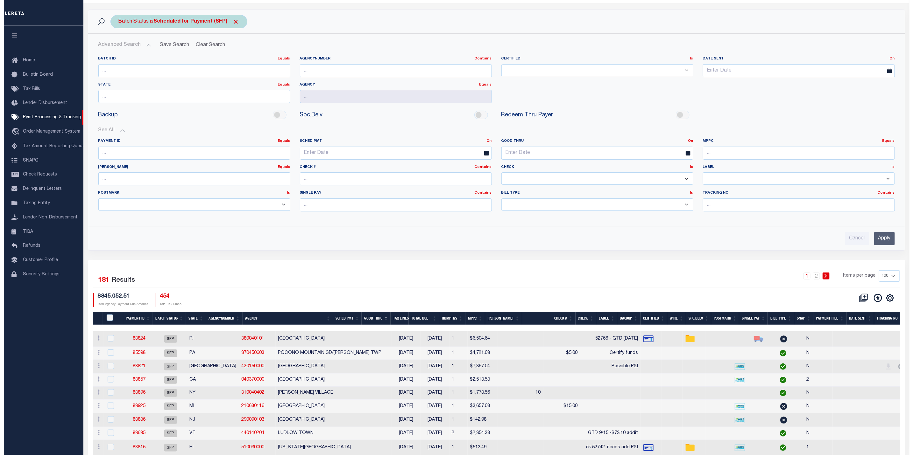
scroll to position [0, 0]
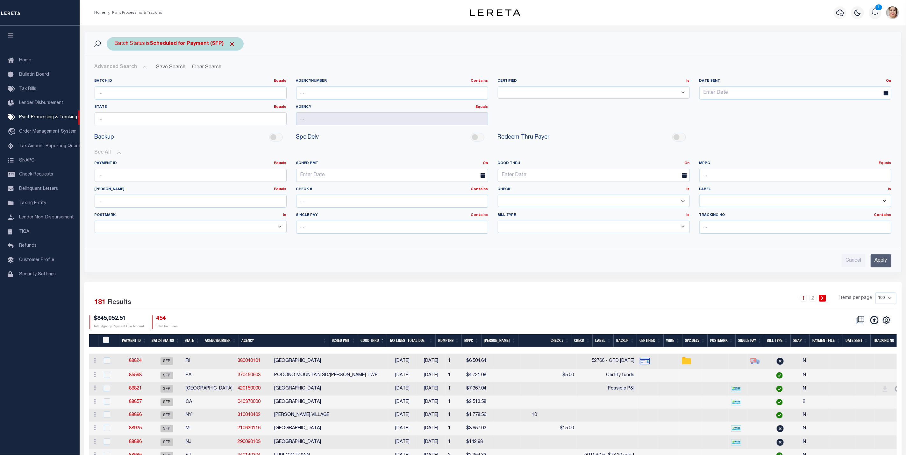
click at [157, 44] on b "Scheduled for Payment (SFP)" at bounding box center [193, 43] width 86 height 5
click at [168, 76] on select "Awaiting Funds (AWF) Cleared and Complete (CAC) New Check Needed (NCN) Payment …" at bounding box center [162, 75] width 94 height 12
select select "RFW"
click at [115, 70] on select "Awaiting Funds (AWF) Cleared and Complete (CAC) New Check Needed (NCN) Payment …" at bounding box center [162, 75] width 94 height 12
click at [201, 89] on input "Apply" at bounding box center [199, 89] width 19 height 11
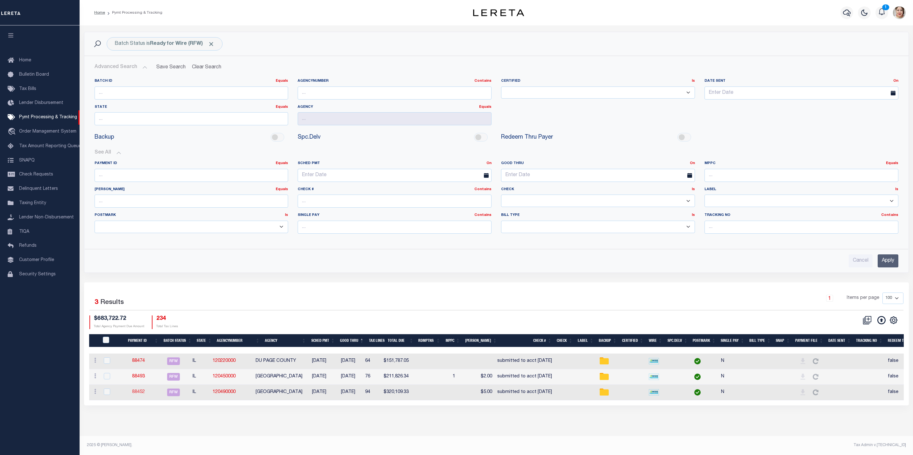
click at [143, 395] on link "88452" at bounding box center [138, 392] width 13 height 4
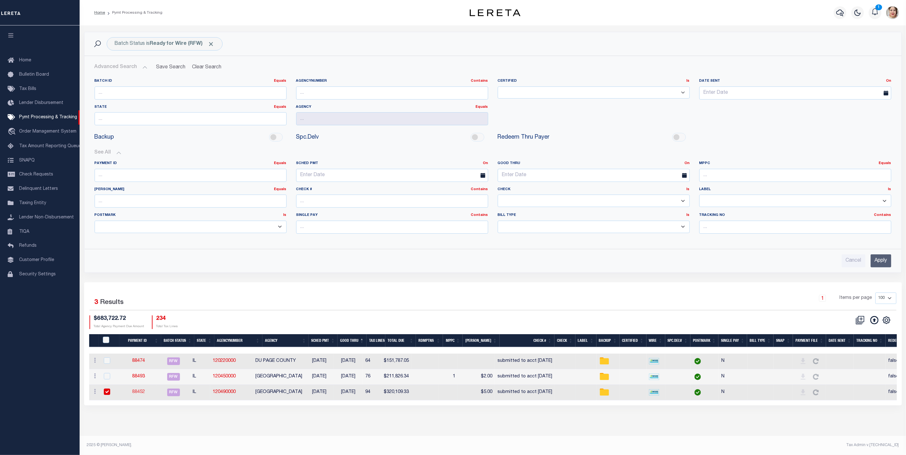
select select "RFW"
type input "[DATE]"
type input "$320,109.33"
select select "TRA"
type input "submitted to acct [DATE]"
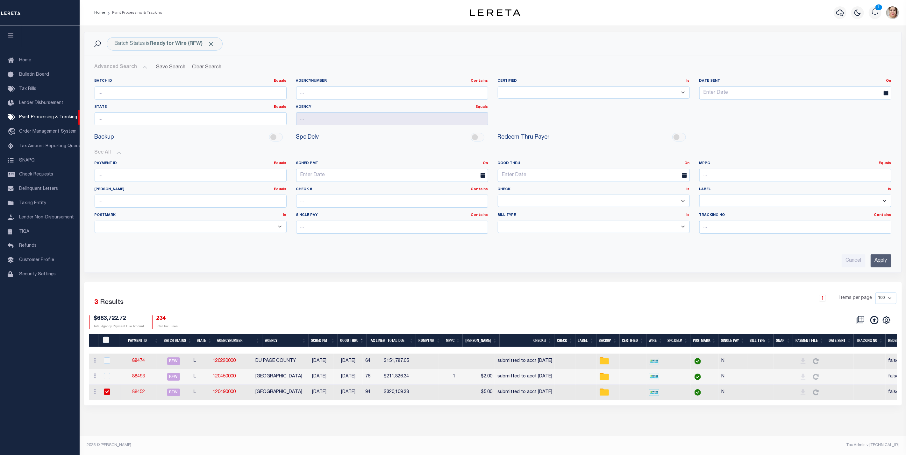
select select "[PERSON_NAME]"
checkbox input "true"
type input "N"
radio input "true"
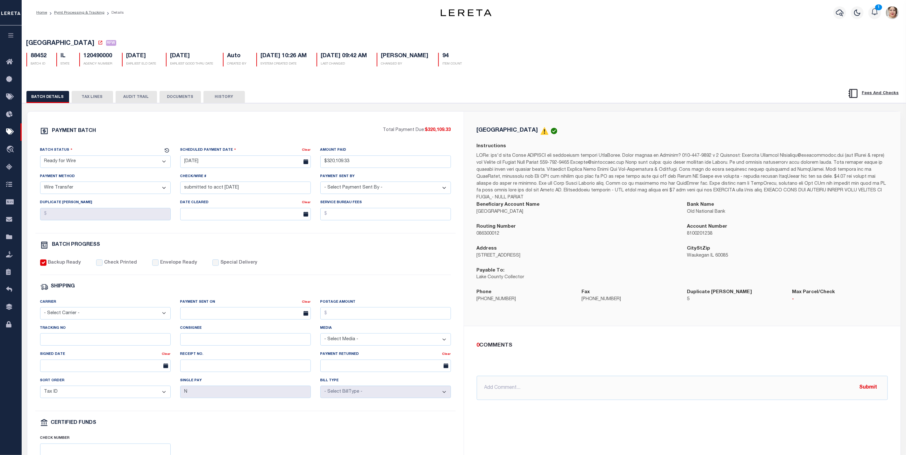
click at [177, 102] on button "DOCUMENTS" at bounding box center [179, 97] width 41 height 12
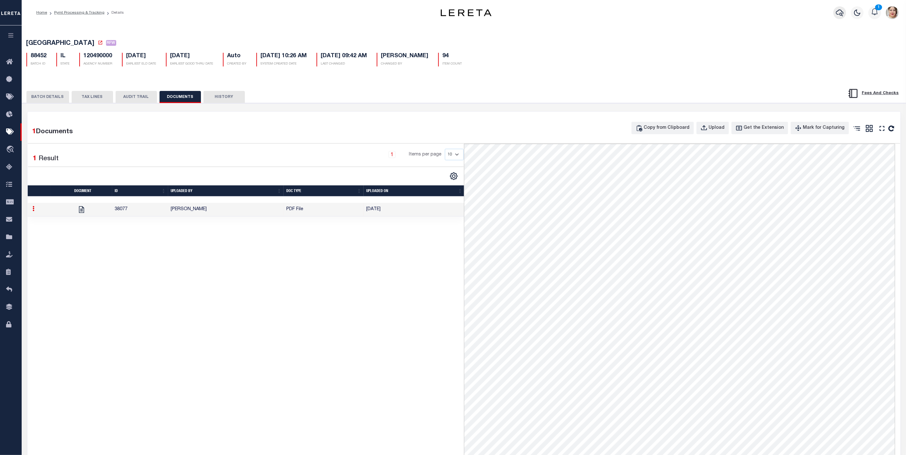
click at [842, 15] on icon "button" at bounding box center [840, 13] width 8 height 8
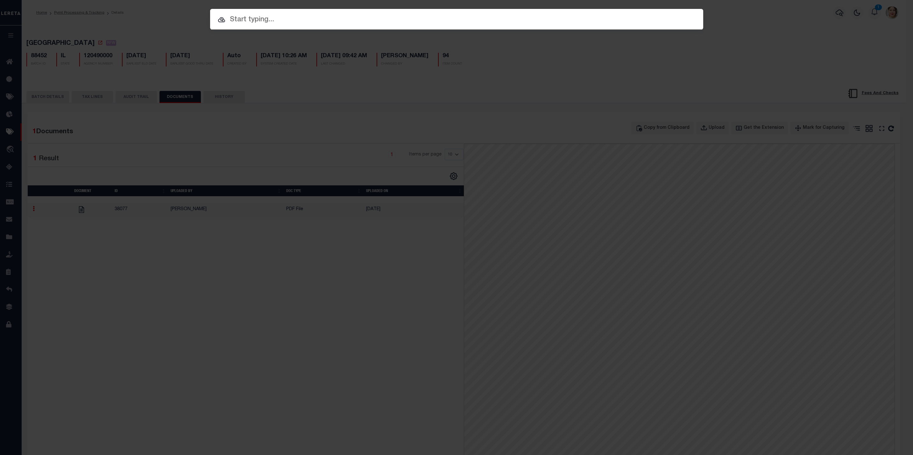
paste input "8116"
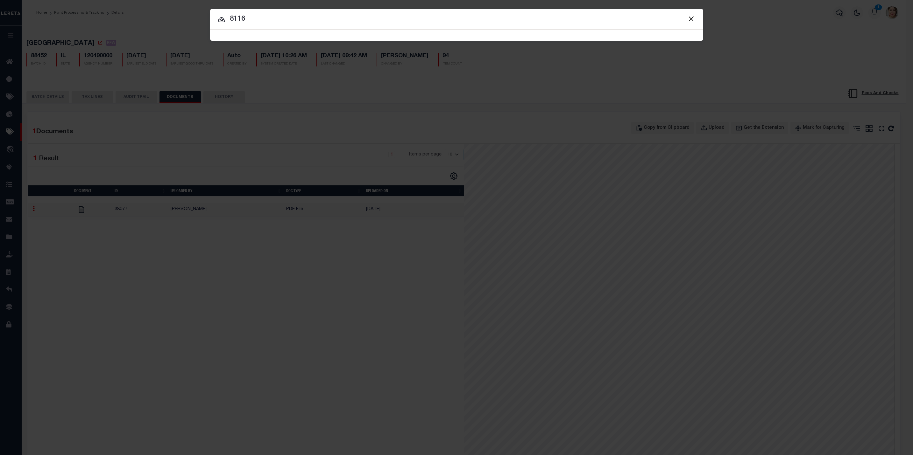
type input "8116"
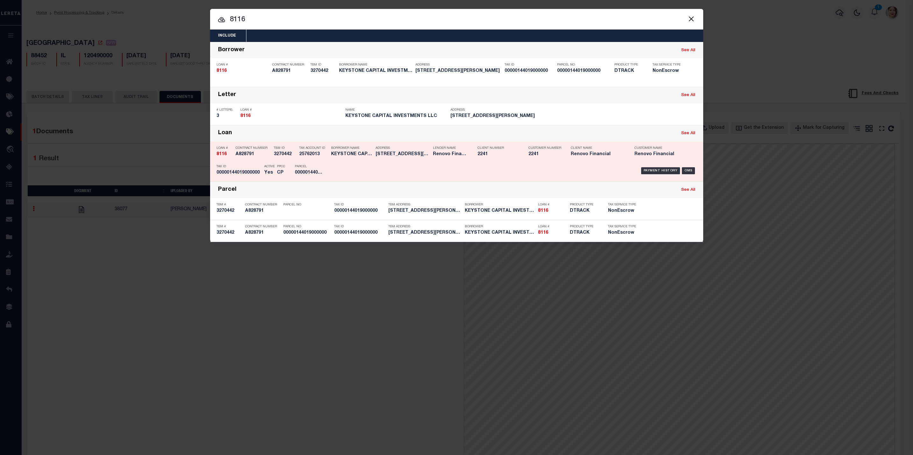
click at [602, 162] on div "Client Name Renovo Financial" at bounding box center [598, 152] width 54 height 18
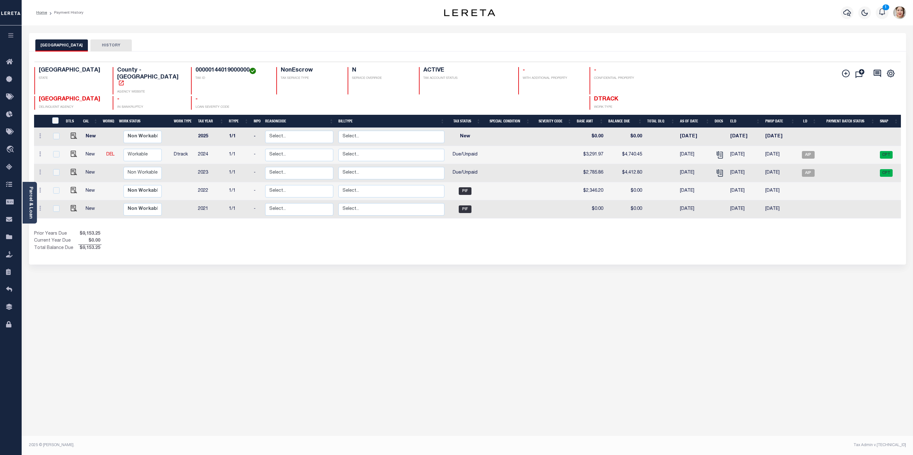
click at [10, 30] on button "button" at bounding box center [11, 36] width 22 height 22
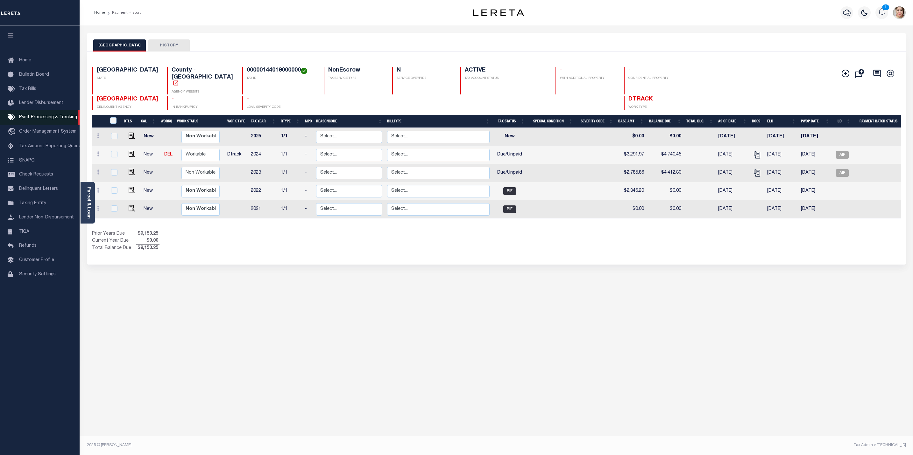
click at [38, 120] on span "Pymt Processing & Tracking" at bounding box center [48, 117] width 58 height 4
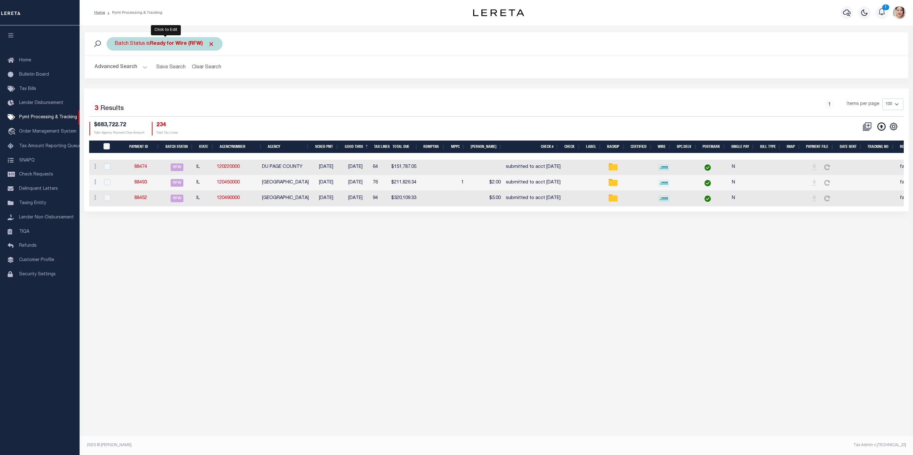
click at [175, 45] on b "Ready for Wire (RFW)" at bounding box center [182, 43] width 65 height 5
click at [178, 78] on select "Awaiting Funds (AWF) Cleared and Complete (CAC) New Check Needed (NCN) Payment …" at bounding box center [162, 75] width 94 height 12
select select "SFP"
click at [115, 70] on select "Awaiting Funds (AWF) Cleared and Complete (CAC) New Check Needed (NCN) Payment …" at bounding box center [162, 75] width 94 height 12
click at [202, 87] on input "Apply" at bounding box center [199, 89] width 19 height 11
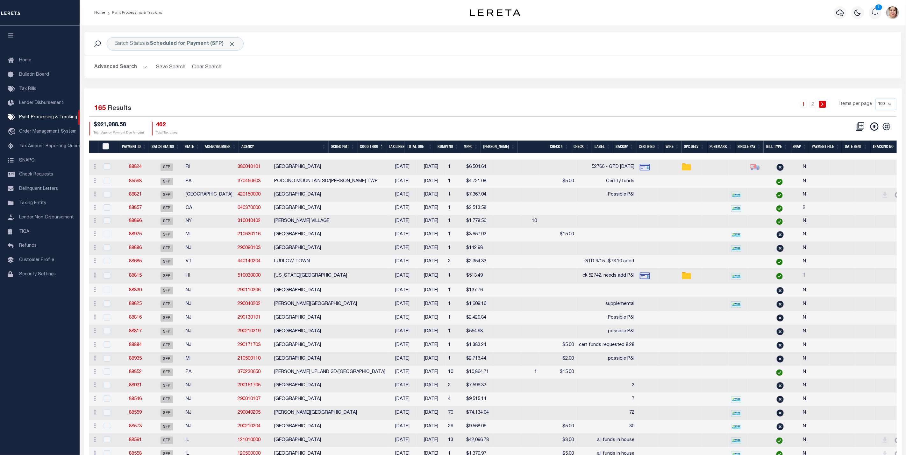
click at [386, 148] on th "Good Thru" at bounding box center [371, 147] width 29 height 13
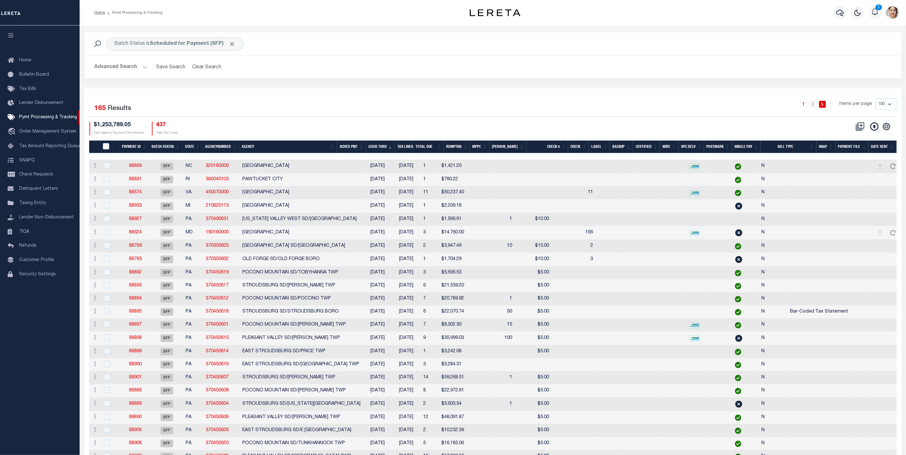
click at [395, 150] on th "Good Thru" at bounding box center [380, 147] width 29 height 13
